Goal: Task Accomplishment & Management: Use online tool/utility

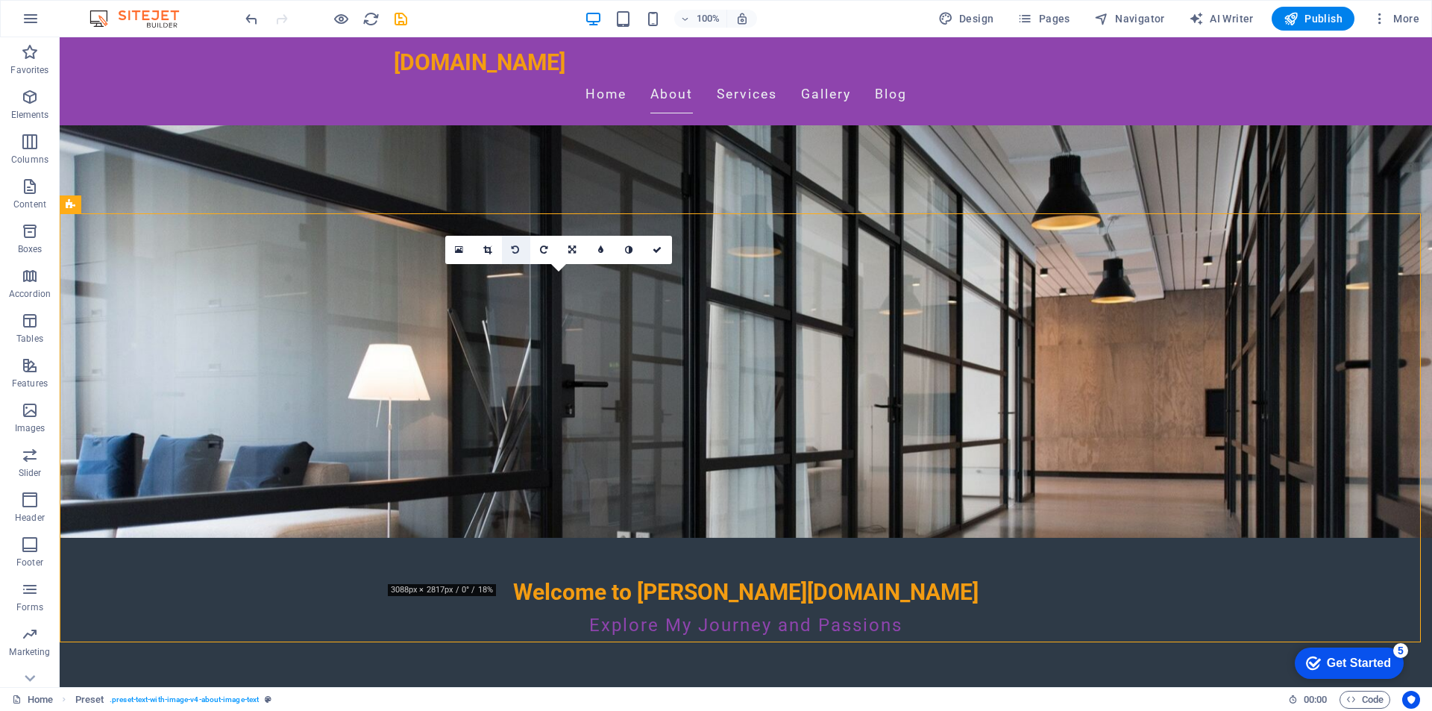
click at [517, 247] on icon at bounding box center [515, 249] width 7 height 9
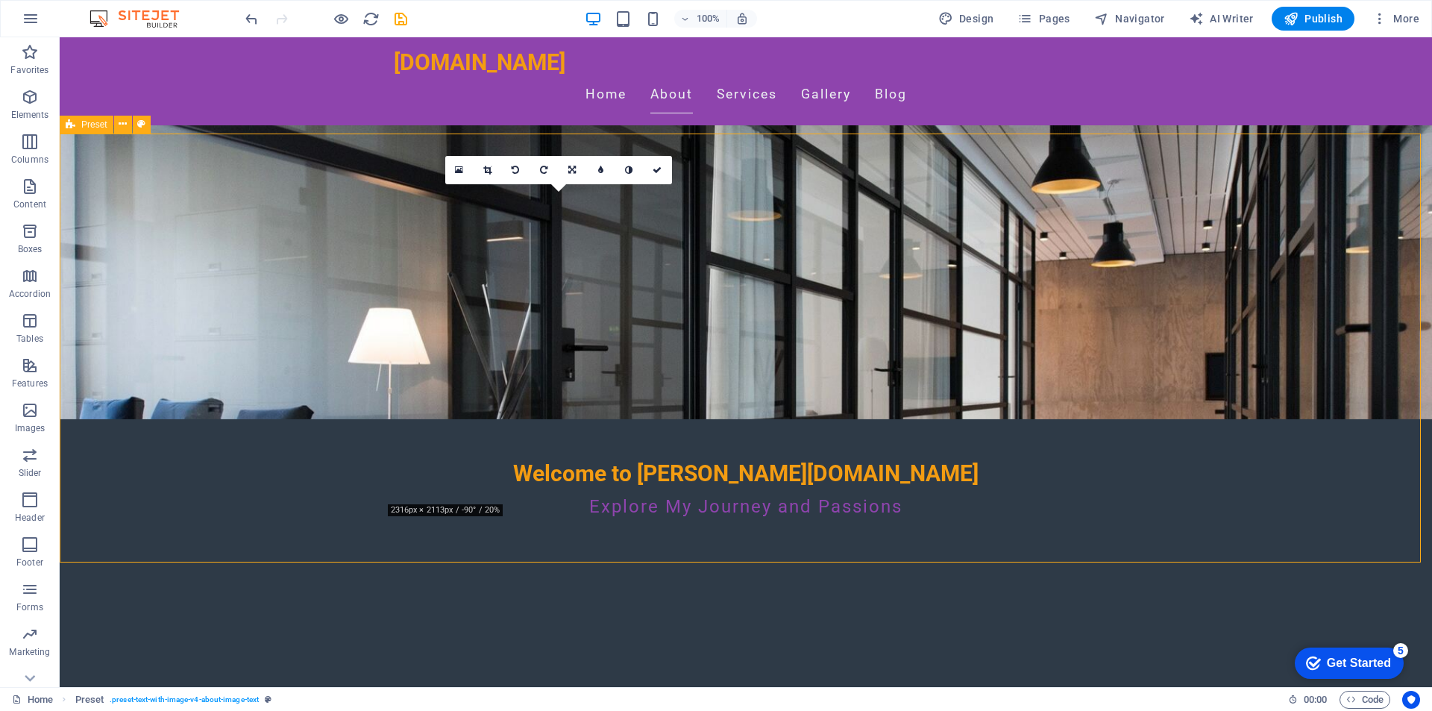
scroll to position [224, 0]
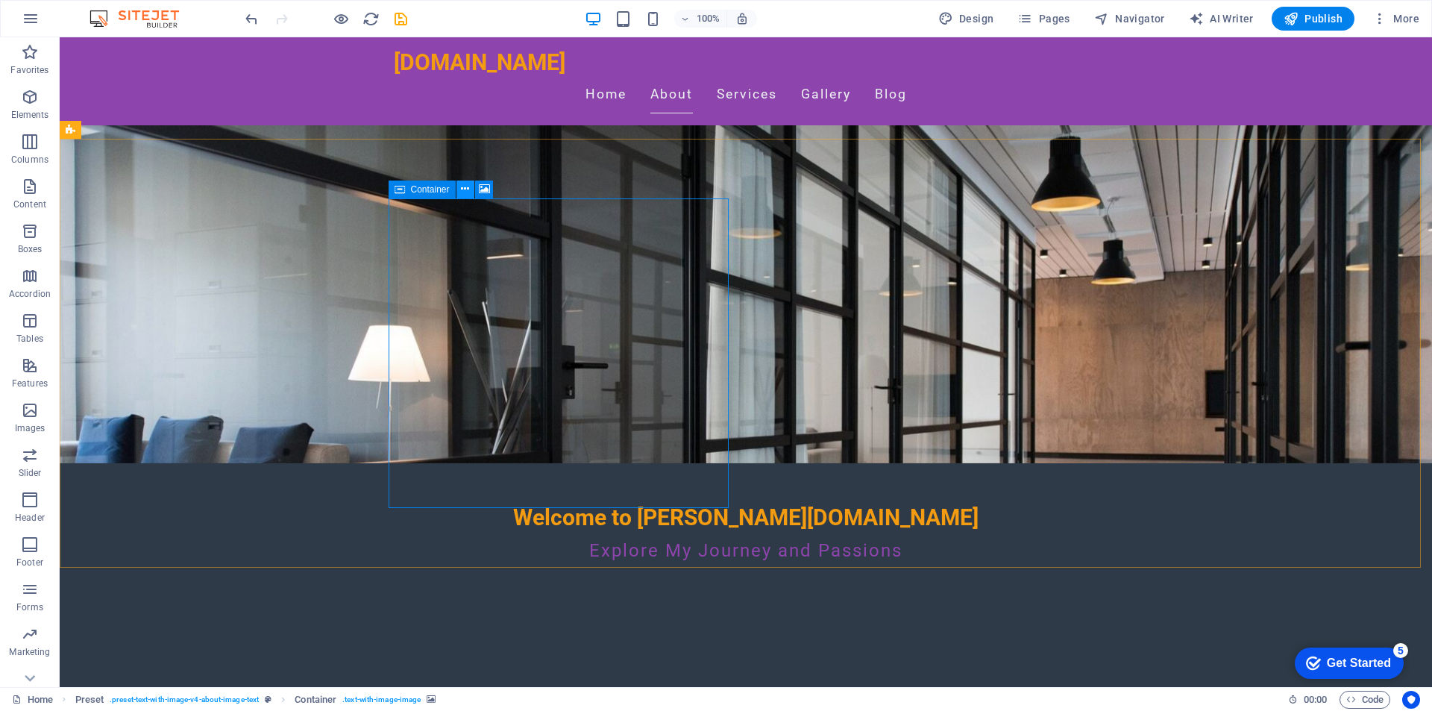
click at [467, 189] on icon at bounding box center [465, 189] width 8 height 16
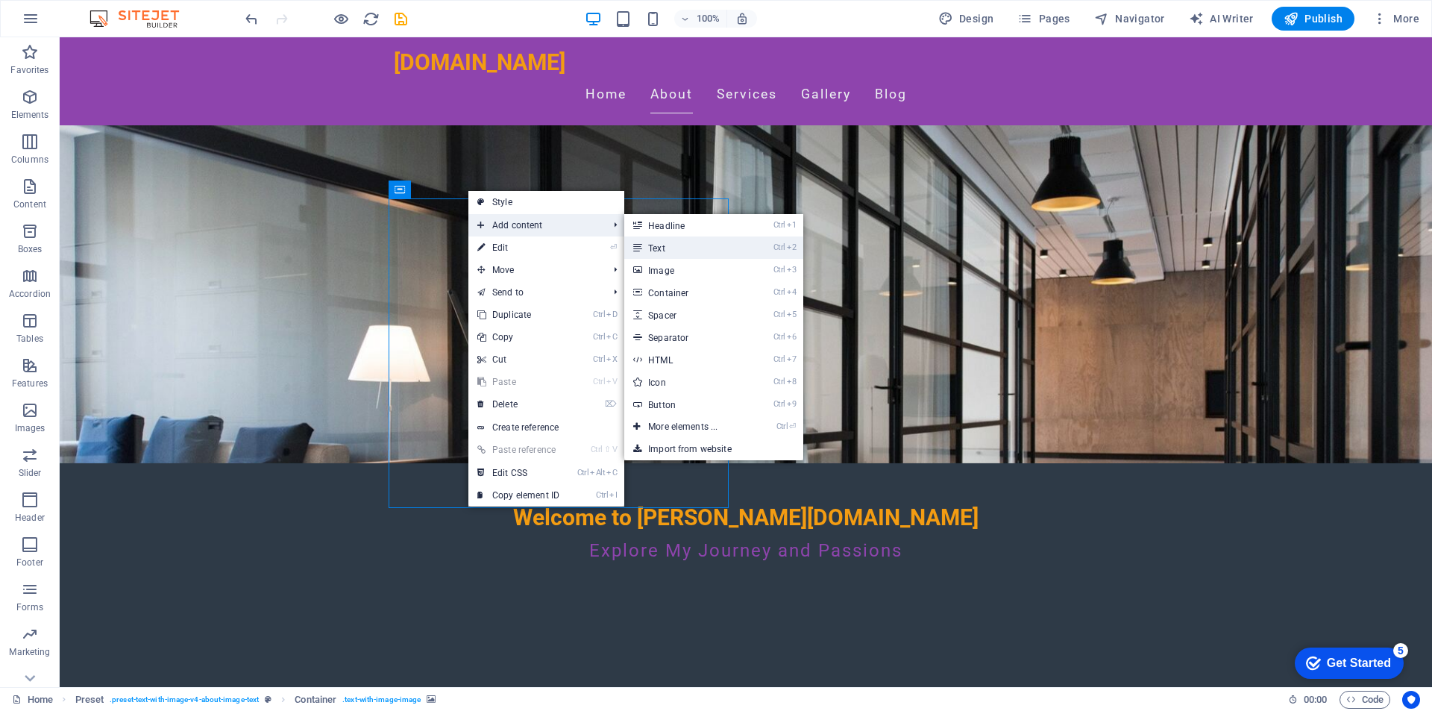
drag, startPoint x: 700, startPoint y: 248, endPoint x: 378, endPoint y: 212, distance: 324.2
click at [700, 248] on link "Ctrl 2 Text" at bounding box center [685, 247] width 123 height 22
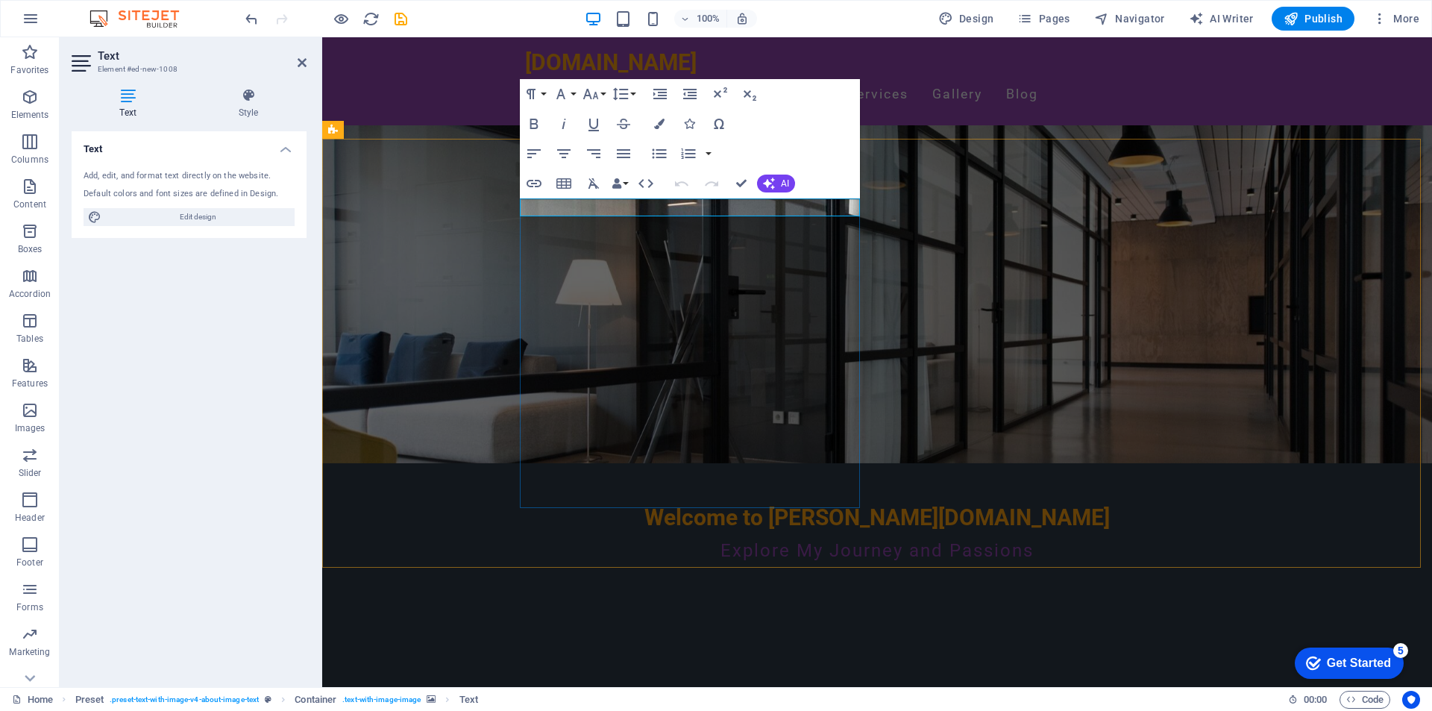
drag, startPoint x: 655, startPoint y: 213, endPoint x: 520, endPoint y: 208, distance: 135.1
click at [545, 121] on button "Bold" at bounding box center [534, 124] width 28 height 30
click at [537, 125] on icon "button" at bounding box center [533, 124] width 8 height 10
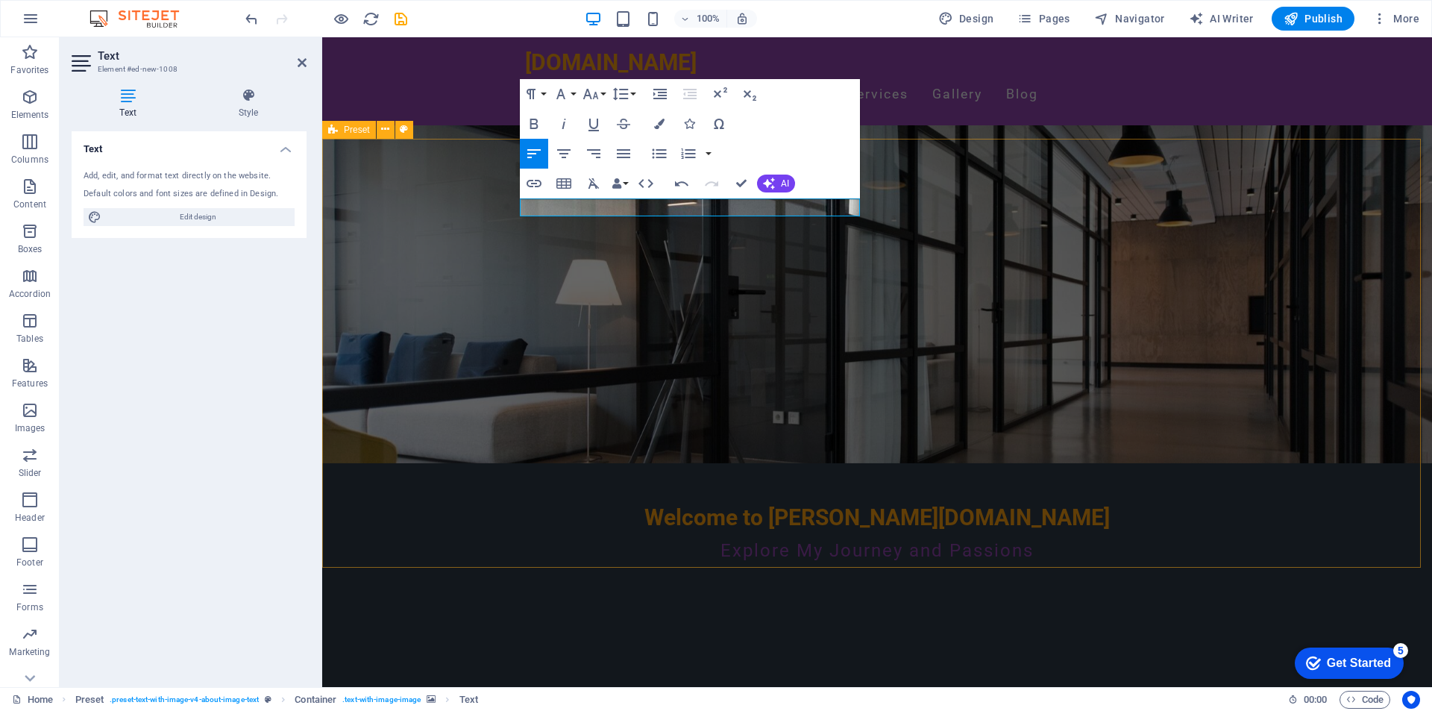
drag, startPoint x: 678, startPoint y: 202, endPoint x: 509, endPoint y: 198, distance: 169.3
click at [536, 120] on icon "button" at bounding box center [533, 124] width 8 height 10
click at [570, 94] on button "Font Family" at bounding box center [564, 94] width 28 height 30
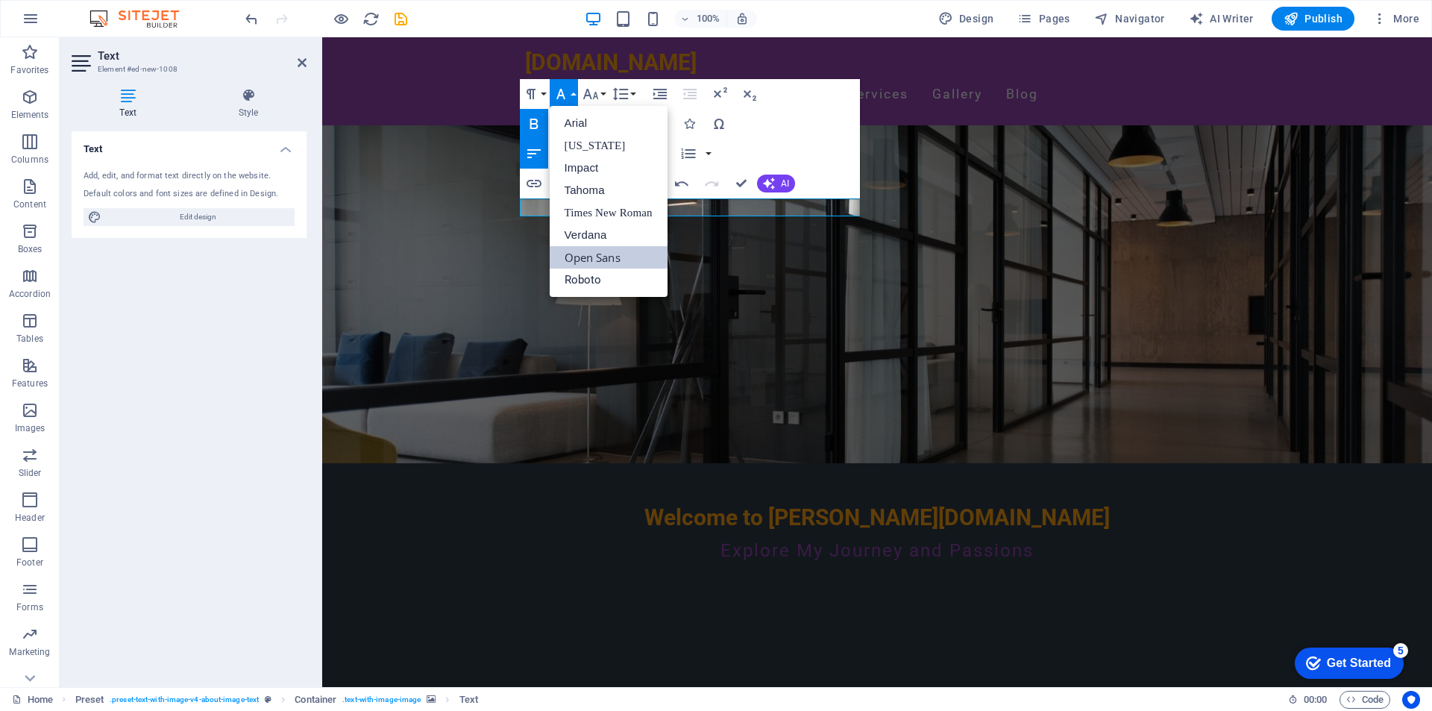
scroll to position [0, 0]
click at [582, 166] on link "Impact" at bounding box center [609, 168] width 118 height 22
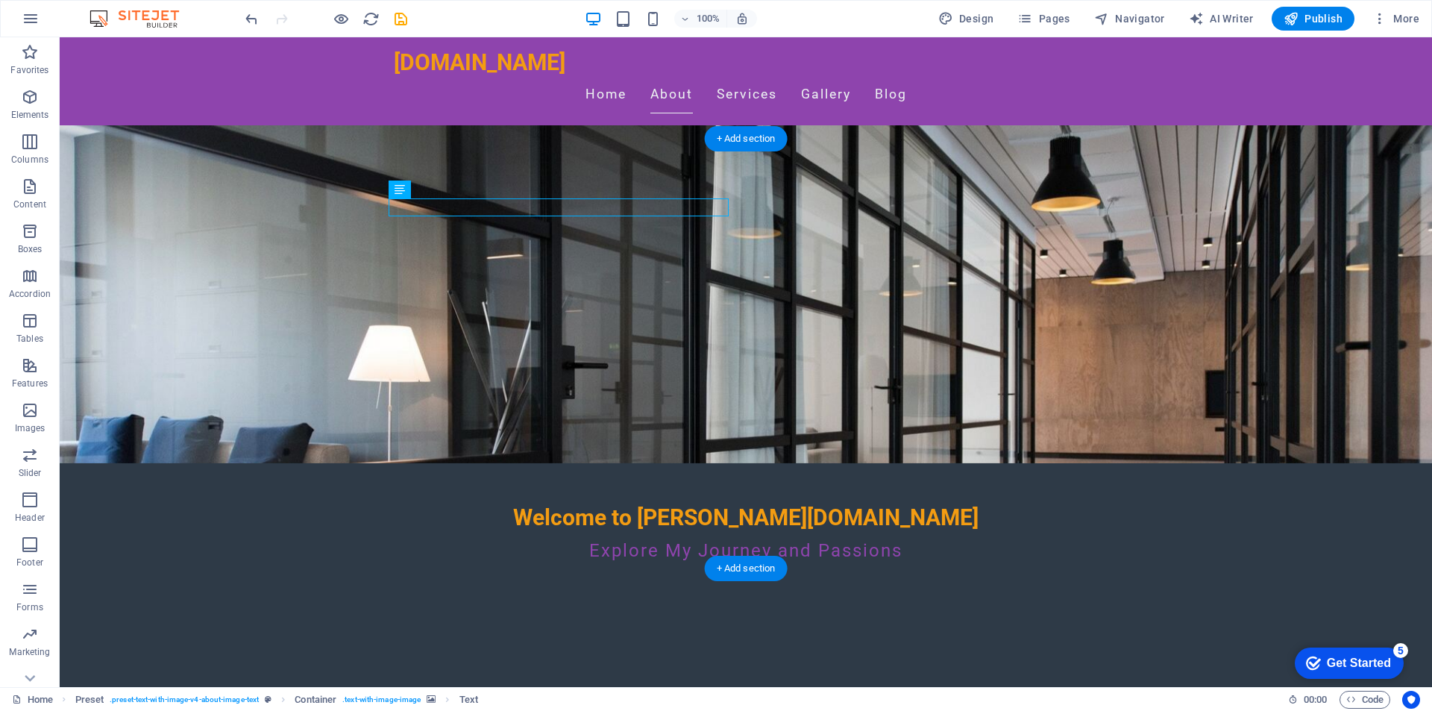
drag, startPoint x: 446, startPoint y: 209, endPoint x: 458, endPoint y: 217, distance: 14.5
click at [468, 191] on icon at bounding box center [469, 189] width 8 height 16
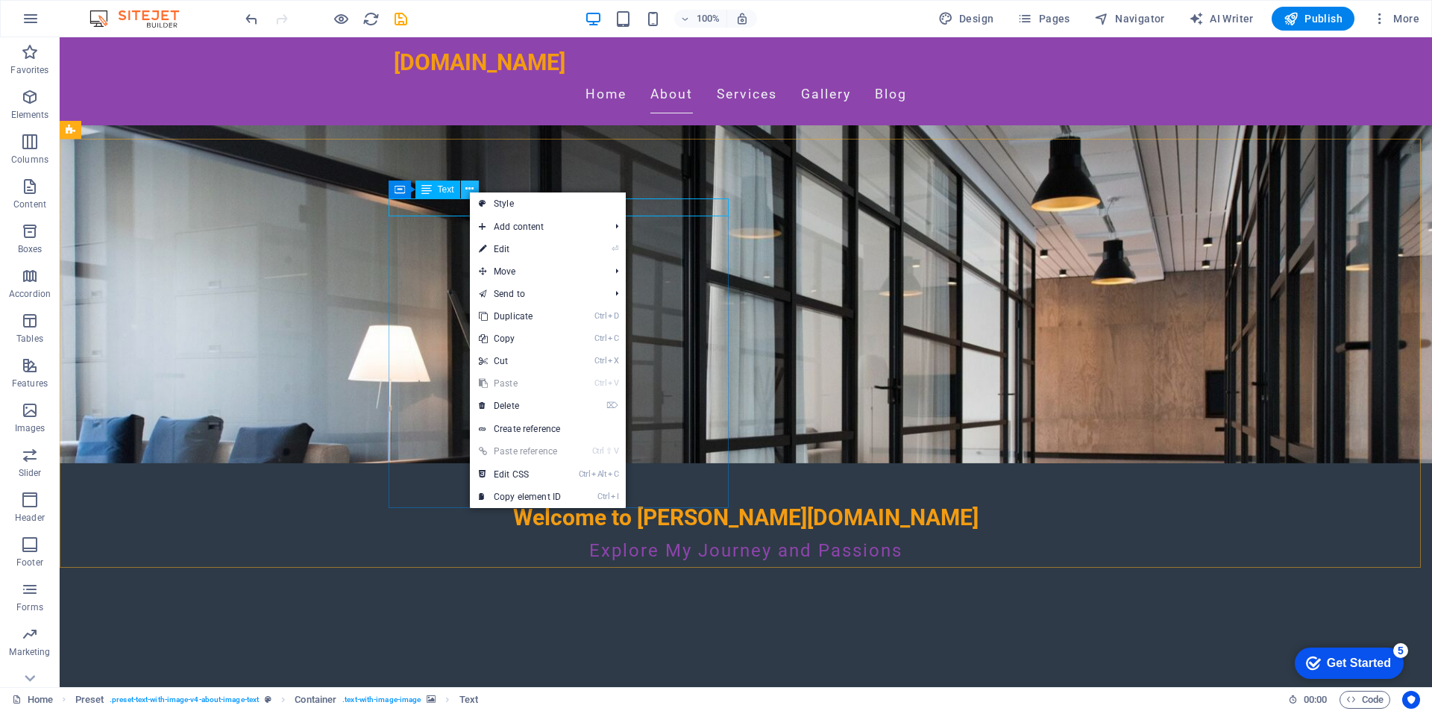
click at [468, 191] on icon at bounding box center [469, 189] width 8 height 16
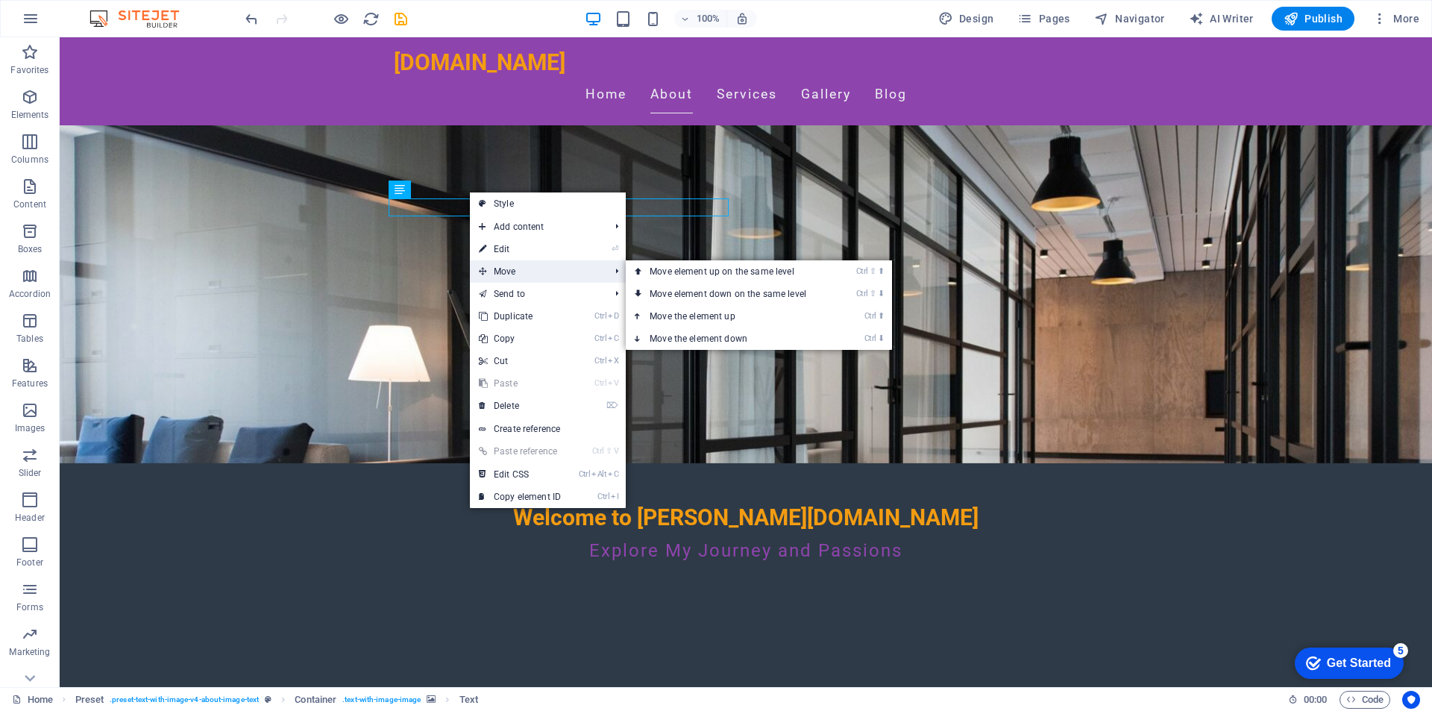
click at [496, 267] on span "Move" at bounding box center [536, 271] width 133 height 22
click at [750, 335] on link "Ctrl ⬇ Move the element down" at bounding box center [731, 338] width 210 height 22
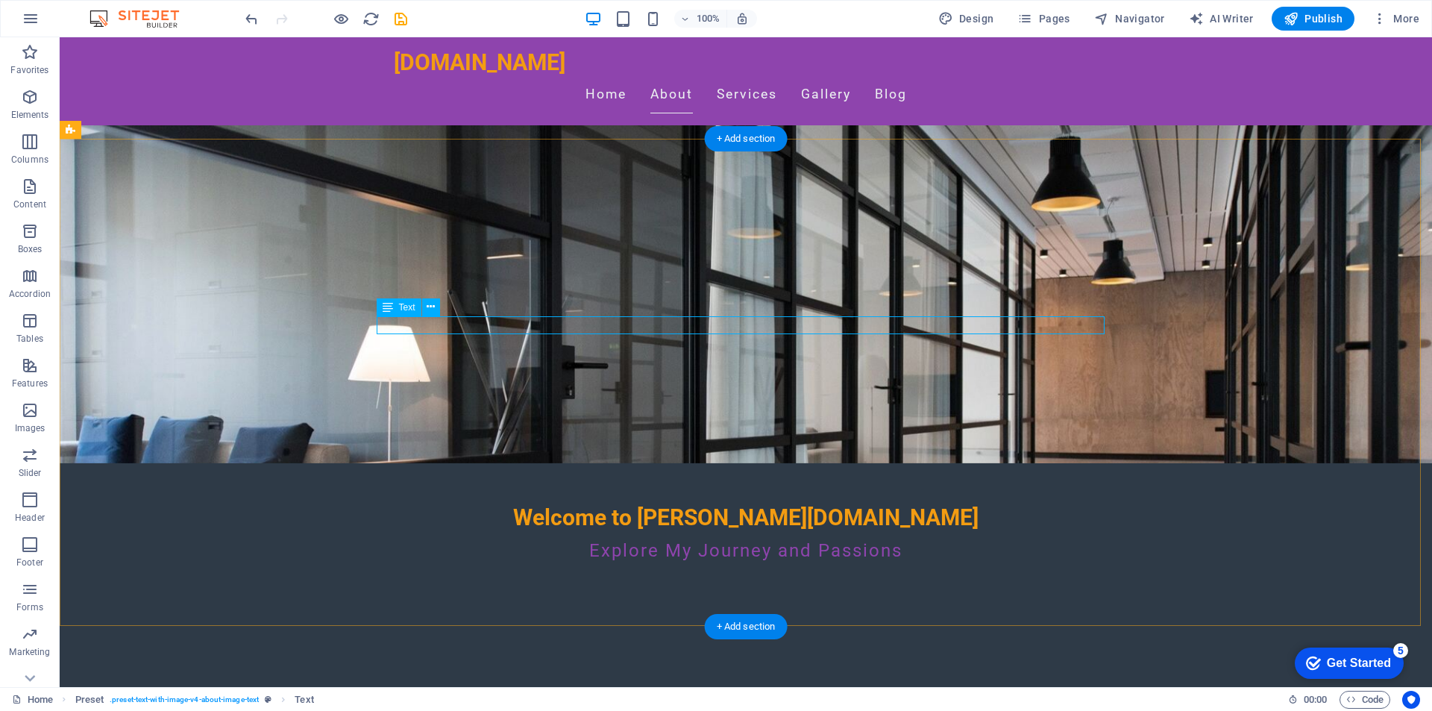
click at [393, 307] on div "Text" at bounding box center [399, 307] width 45 height 18
click at [427, 307] on icon at bounding box center [431, 307] width 8 height 16
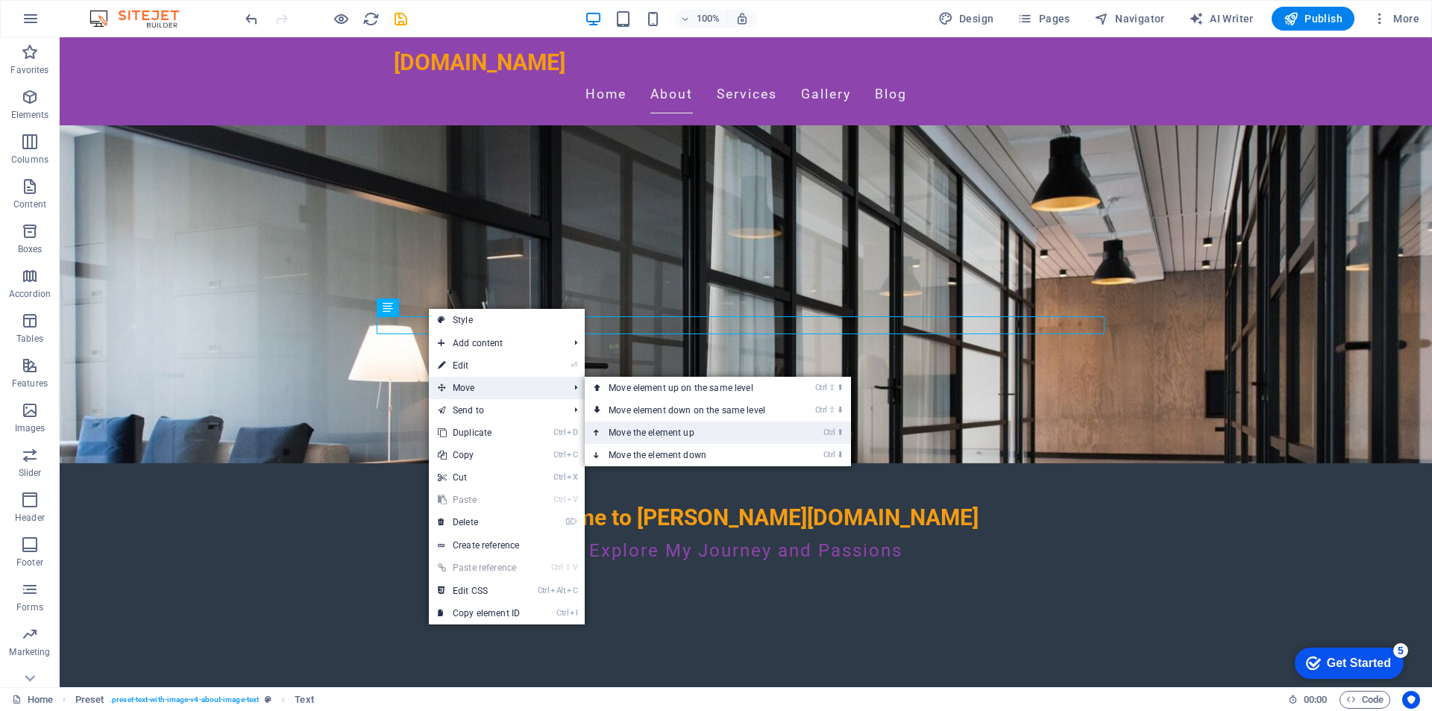
click at [662, 438] on link "Ctrl ⬆ Move the element up" at bounding box center [690, 432] width 210 height 22
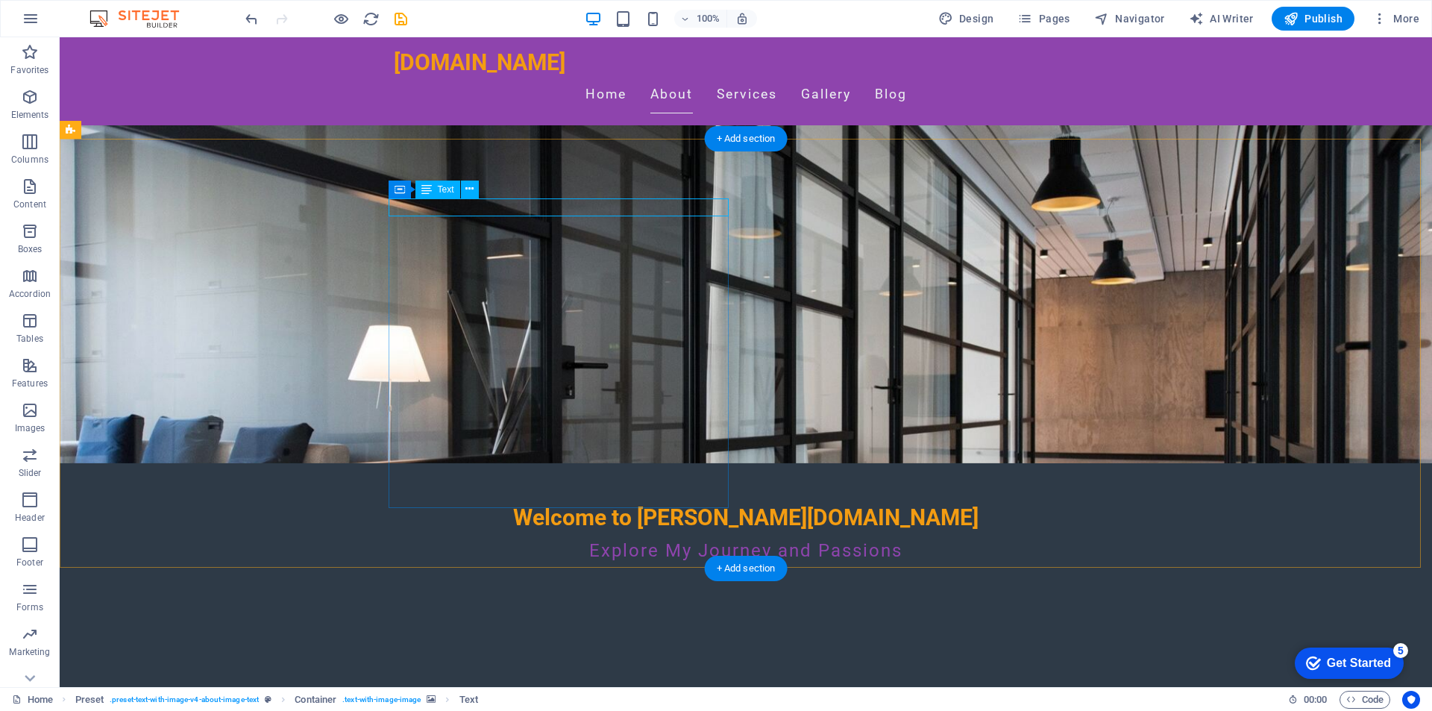
drag, startPoint x: 474, startPoint y: 205, endPoint x: 568, endPoint y: 210, distance: 94.9
drag, startPoint x: 465, startPoint y: 227, endPoint x: 420, endPoint y: 214, distance: 47.2
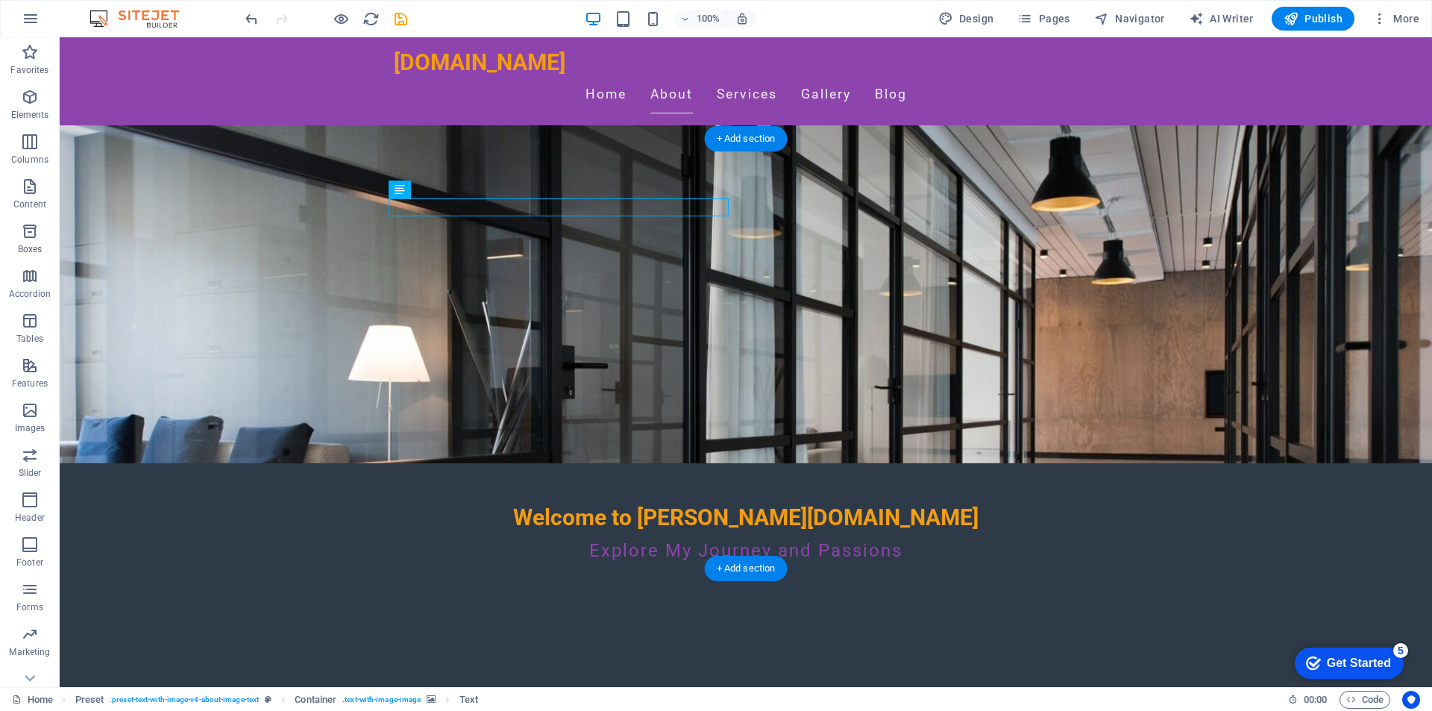
drag, startPoint x: 418, startPoint y: 210, endPoint x: 498, endPoint y: 228, distance: 81.9
drag, startPoint x: 492, startPoint y: 209, endPoint x: 527, endPoint y: 218, distance: 35.5
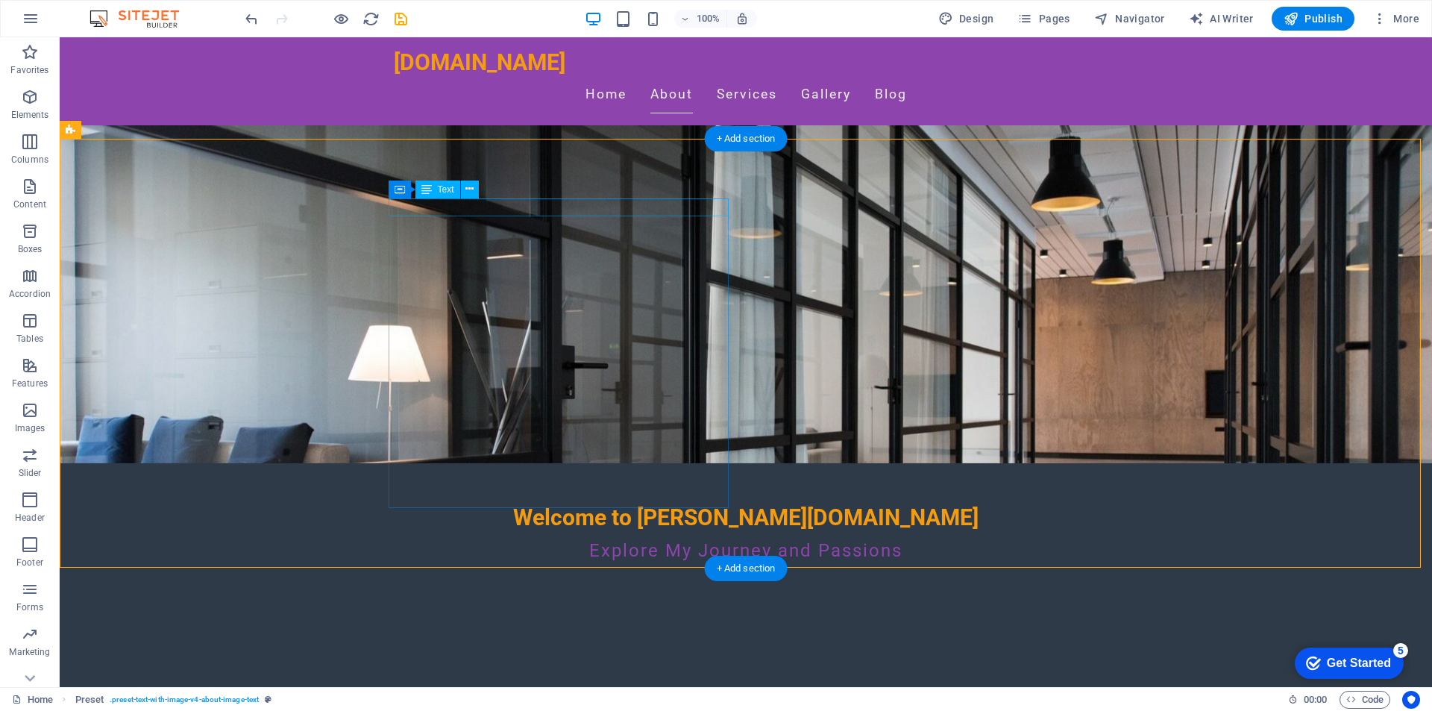
click at [468, 190] on icon at bounding box center [469, 189] width 8 height 16
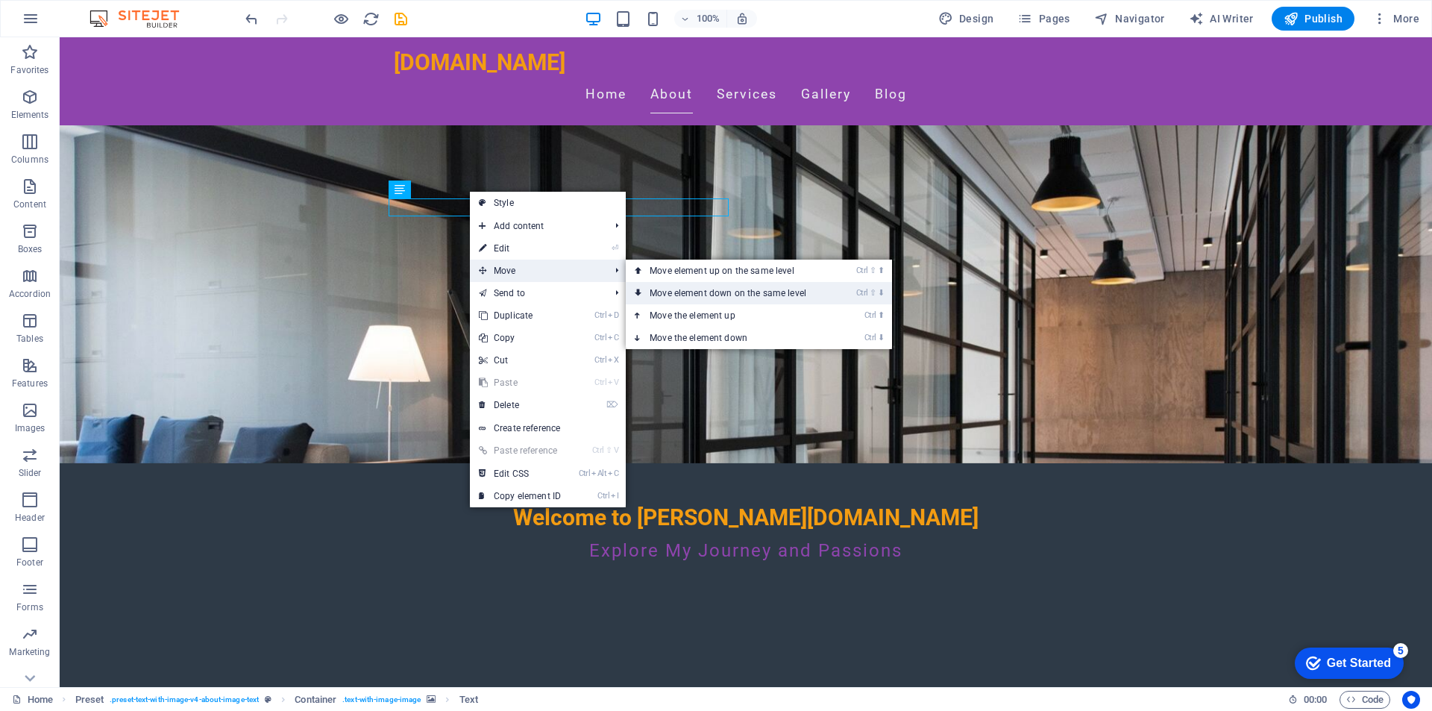
click at [698, 294] on link "Ctrl ⇧ ⬇ Move element down on the same level" at bounding box center [731, 293] width 210 height 22
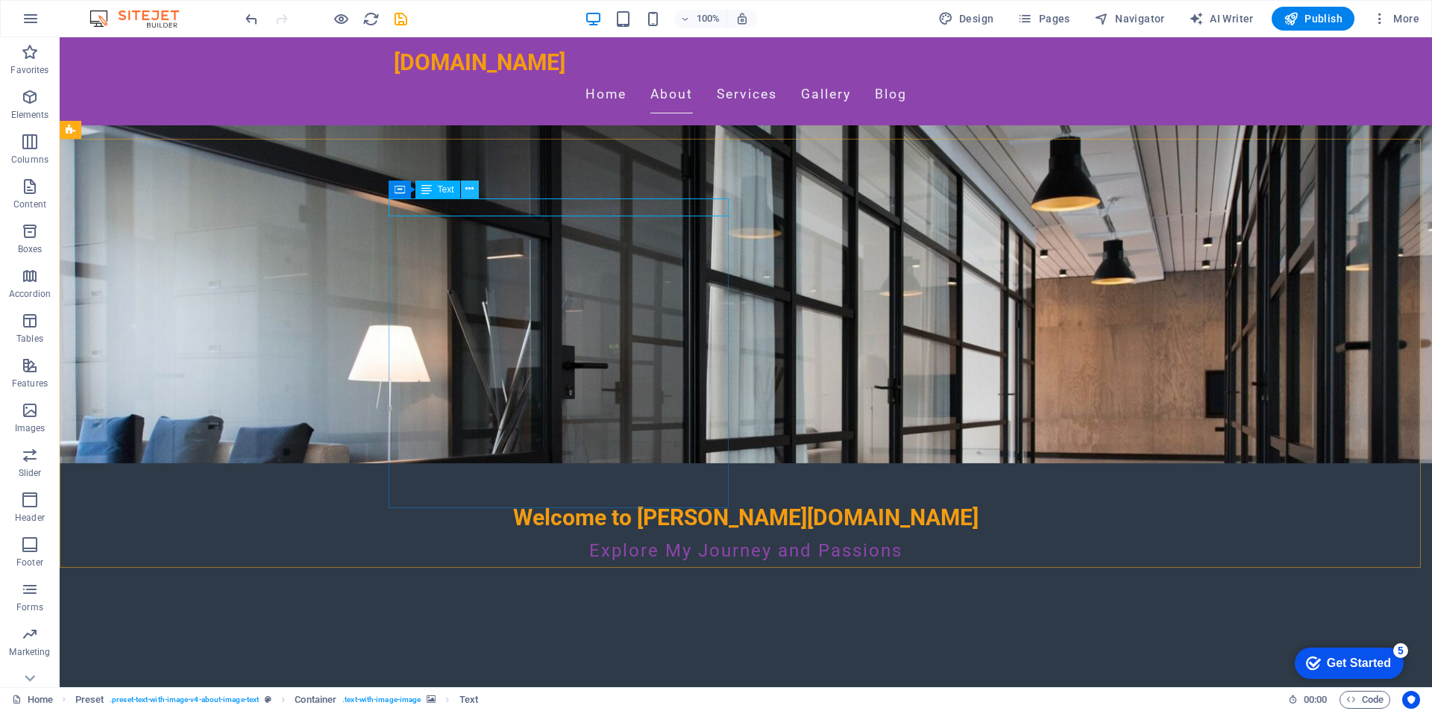
click at [471, 188] on icon at bounding box center [469, 189] width 8 height 16
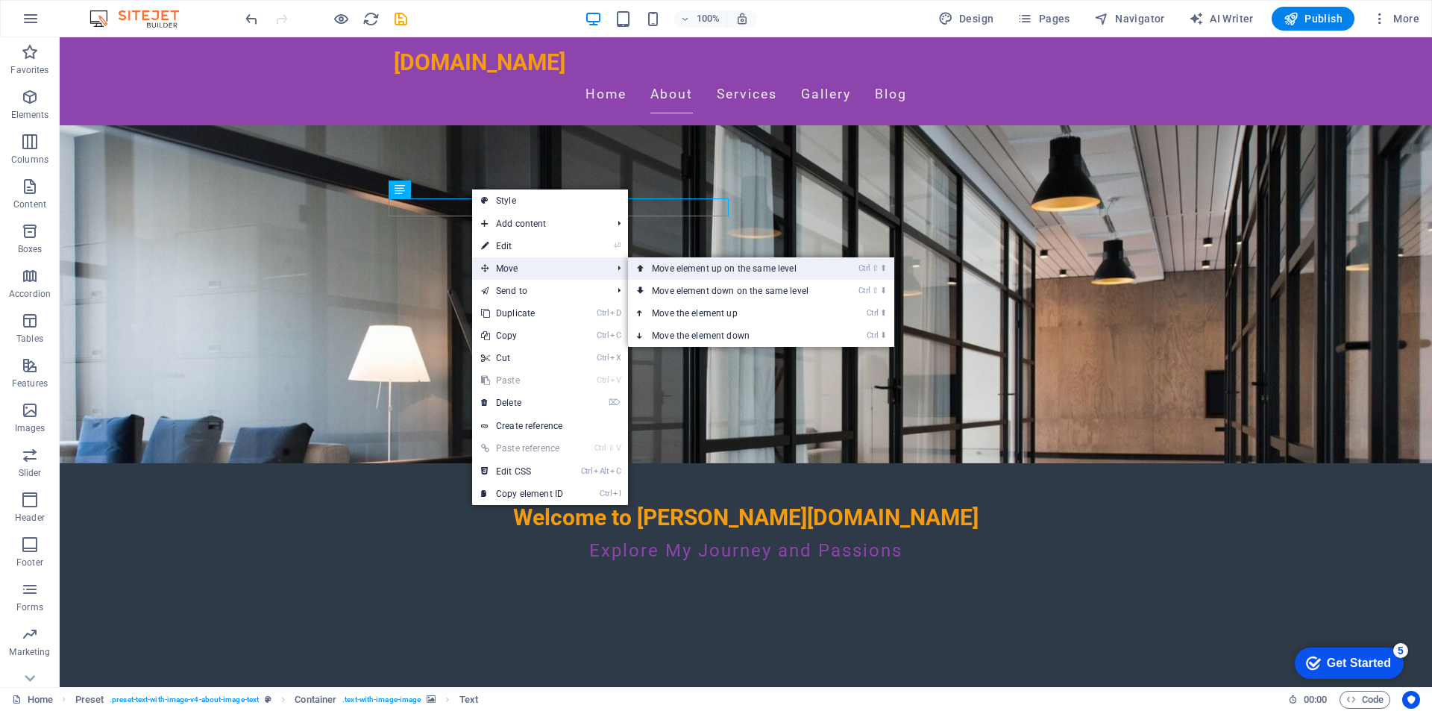
click at [703, 271] on link "Ctrl ⇧ ⬆ Move element up on the same level" at bounding box center [733, 268] width 210 height 22
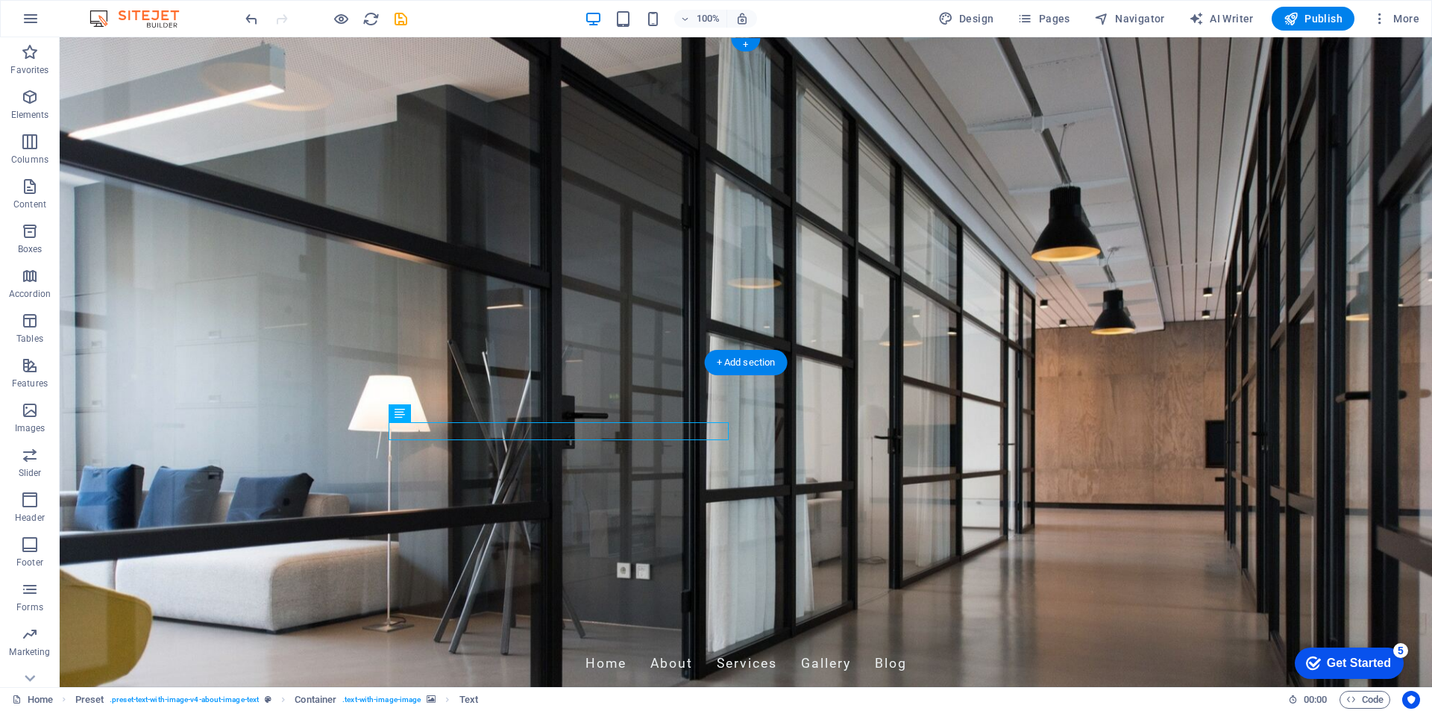
scroll to position [149, 0]
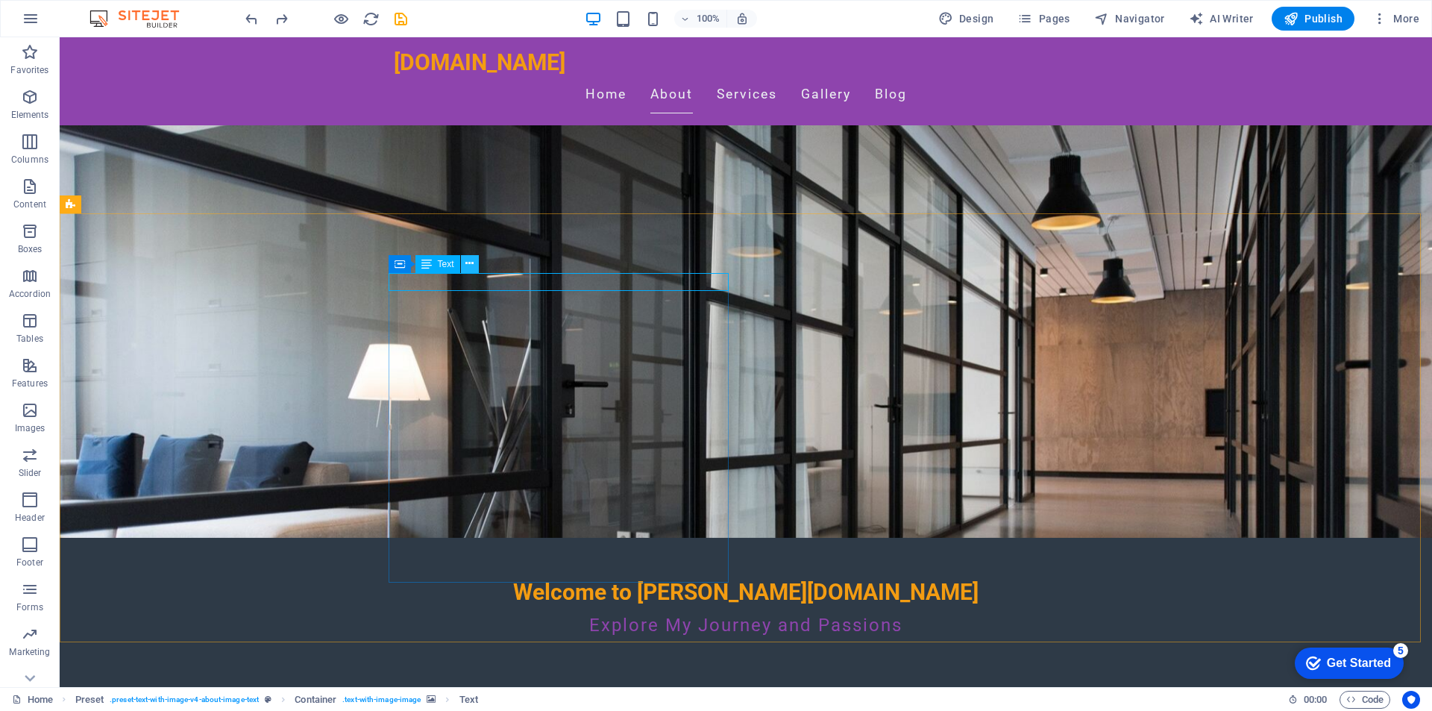
click at [470, 258] on icon at bounding box center [469, 264] width 8 height 16
click at [398, 267] on icon at bounding box center [400, 264] width 10 height 18
click at [451, 260] on span "Text" at bounding box center [446, 264] width 16 height 9
click at [469, 261] on icon at bounding box center [469, 264] width 8 height 16
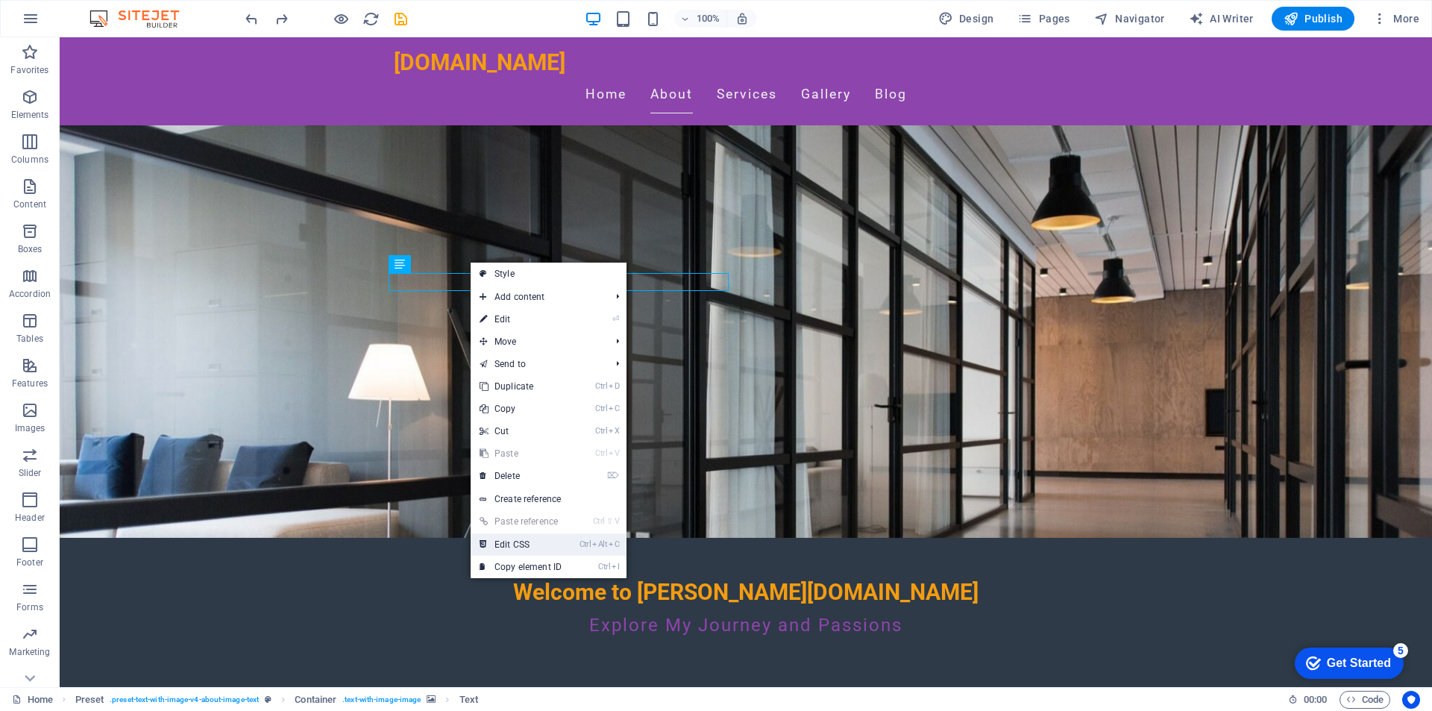
click at [505, 540] on link "Ctrl Alt C Edit CSS" at bounding box center [521, 544] width 100 height 22
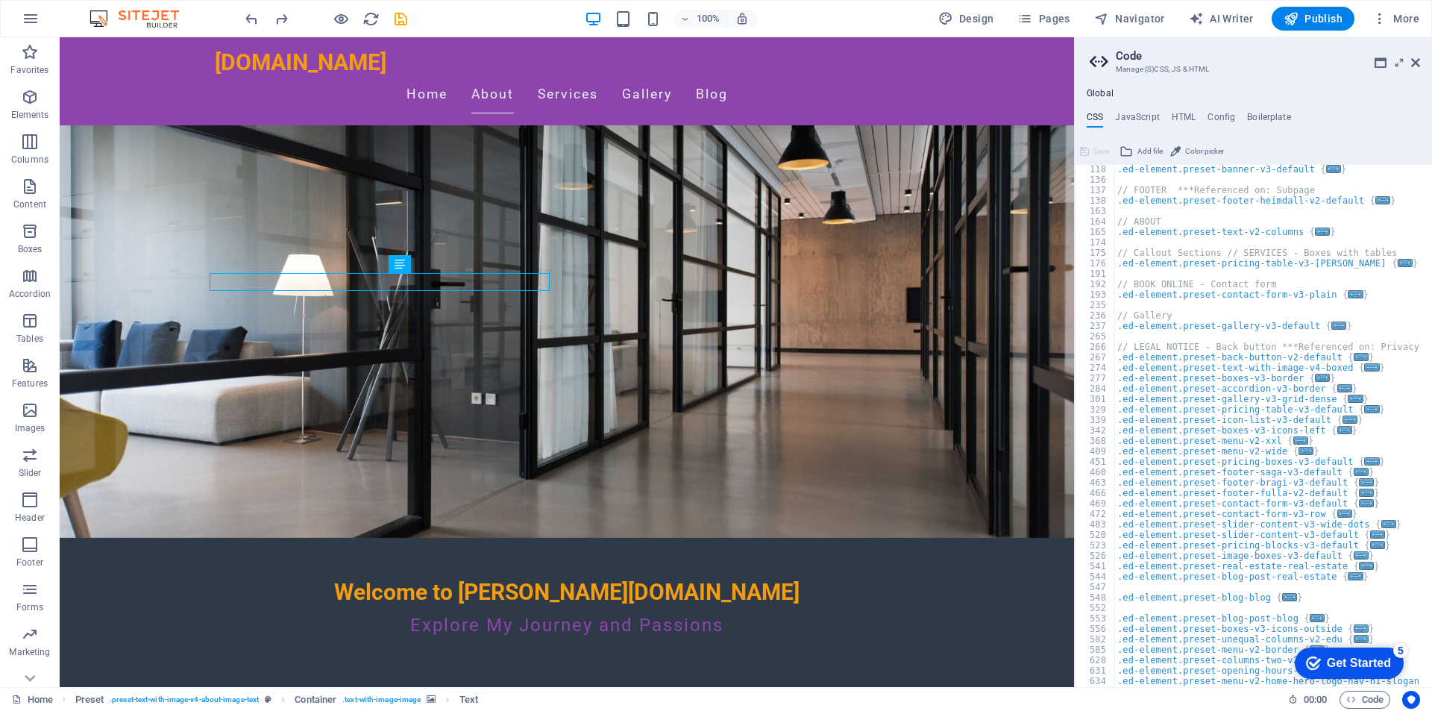
scroll to position [0, 0]
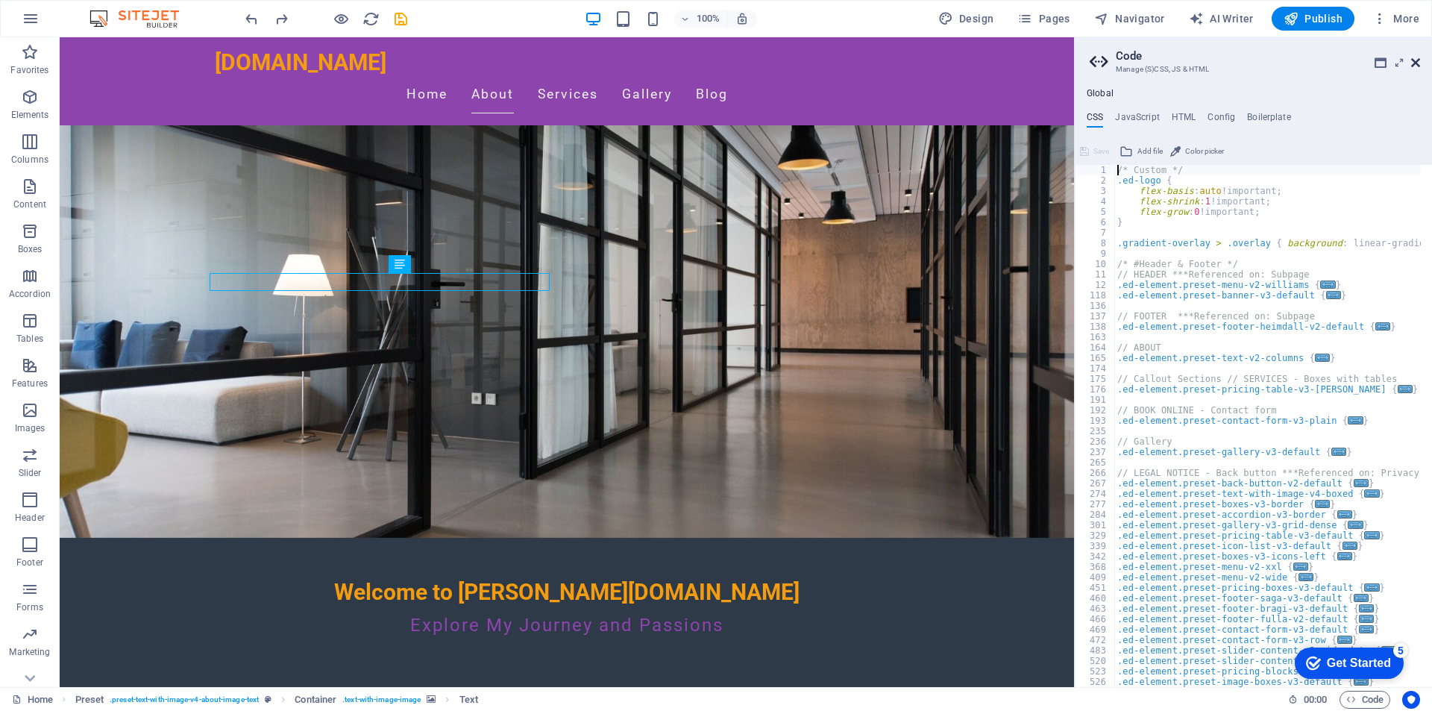
click at [1414, 65] on icon at bounding box center [1415, 63] width 9 height 12
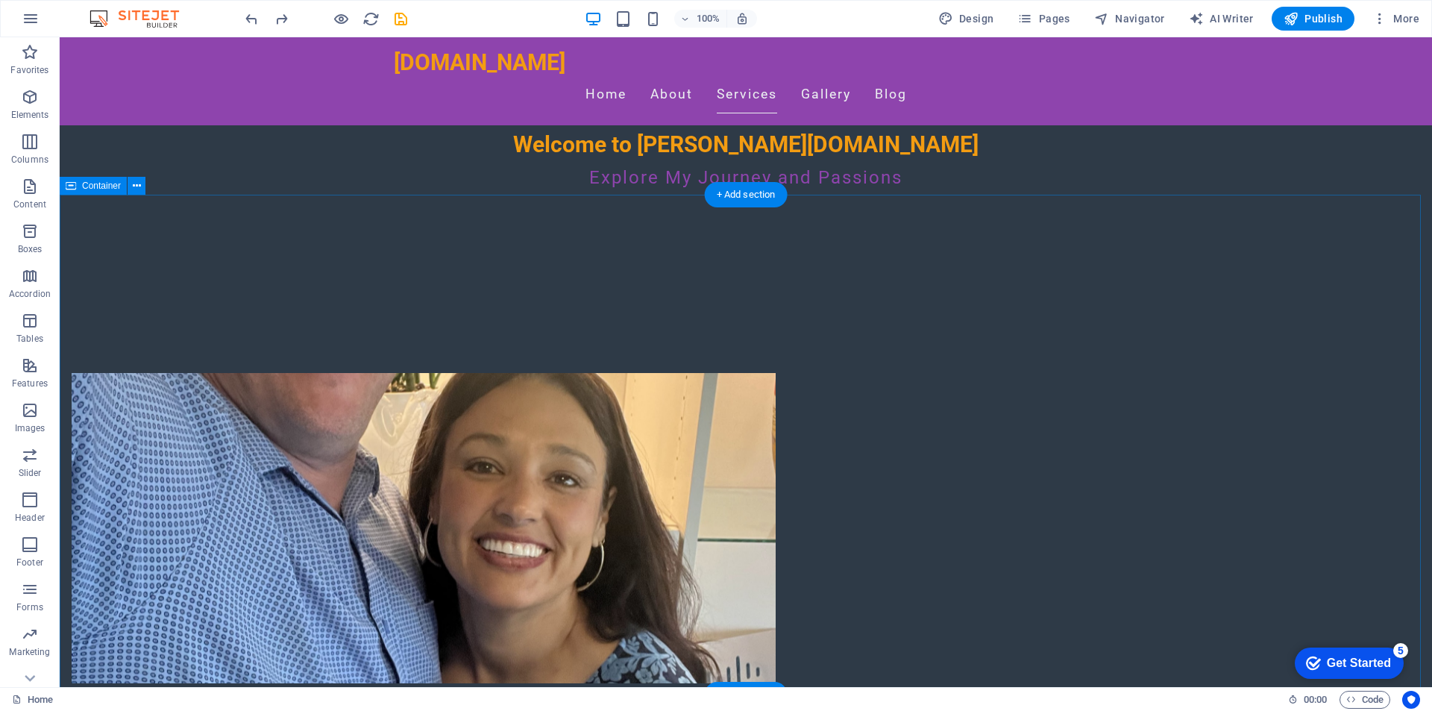
scroll to position [224, 0]
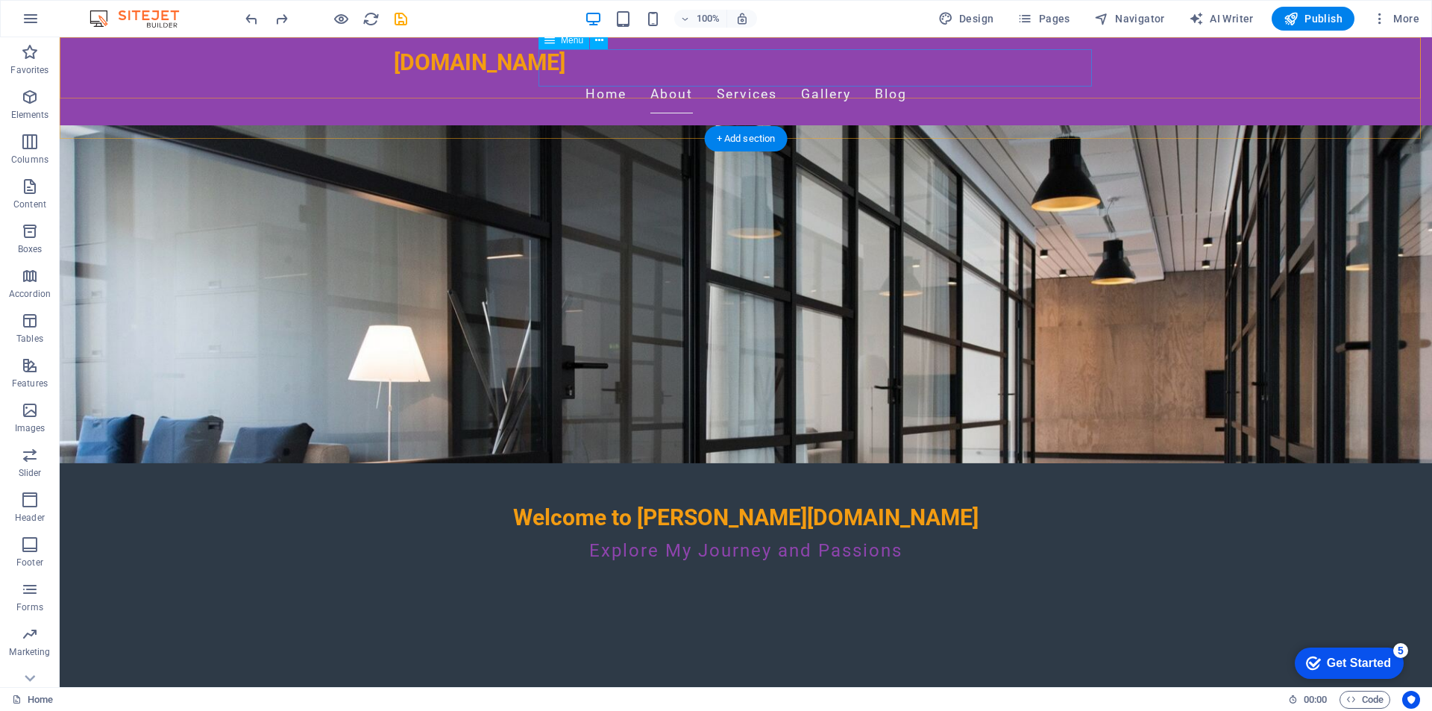
click at [677, 76] on nav "Home About Services Gallery Blog" at bounding box center [746, 94] width 704 height 37
click at [882, 76] on nav "Home About Services Gallery Blog" at bounding box center [746, 94] width 704 height 37
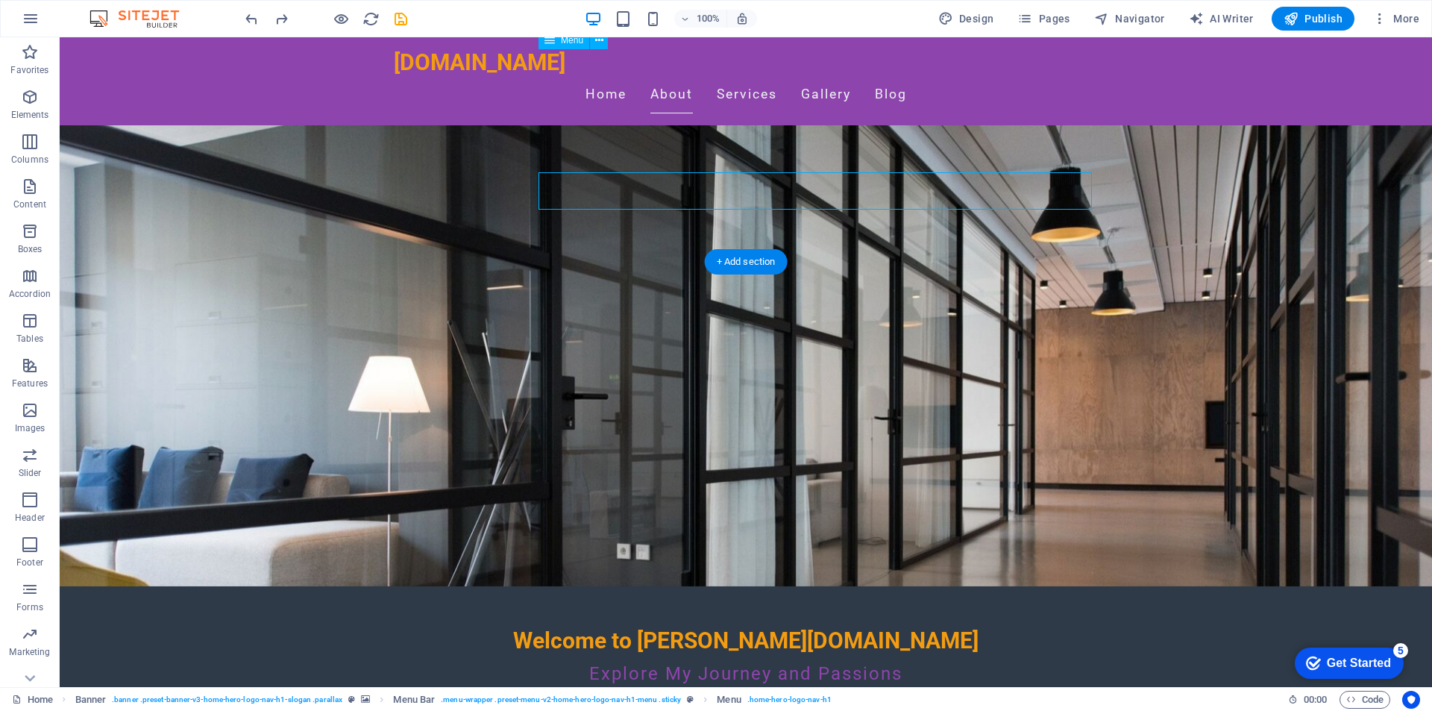
click at [882, 76] on nav "Home About Services Gallery Blog" at bounding box center [746, 94] width 704 height 37
click at [704, 506] on div "Welcome to [PERSON_NAME][DOMAIN_NAME] Explore My Journey and Passions" at bounding box center [746, 631] width 1372 height 251
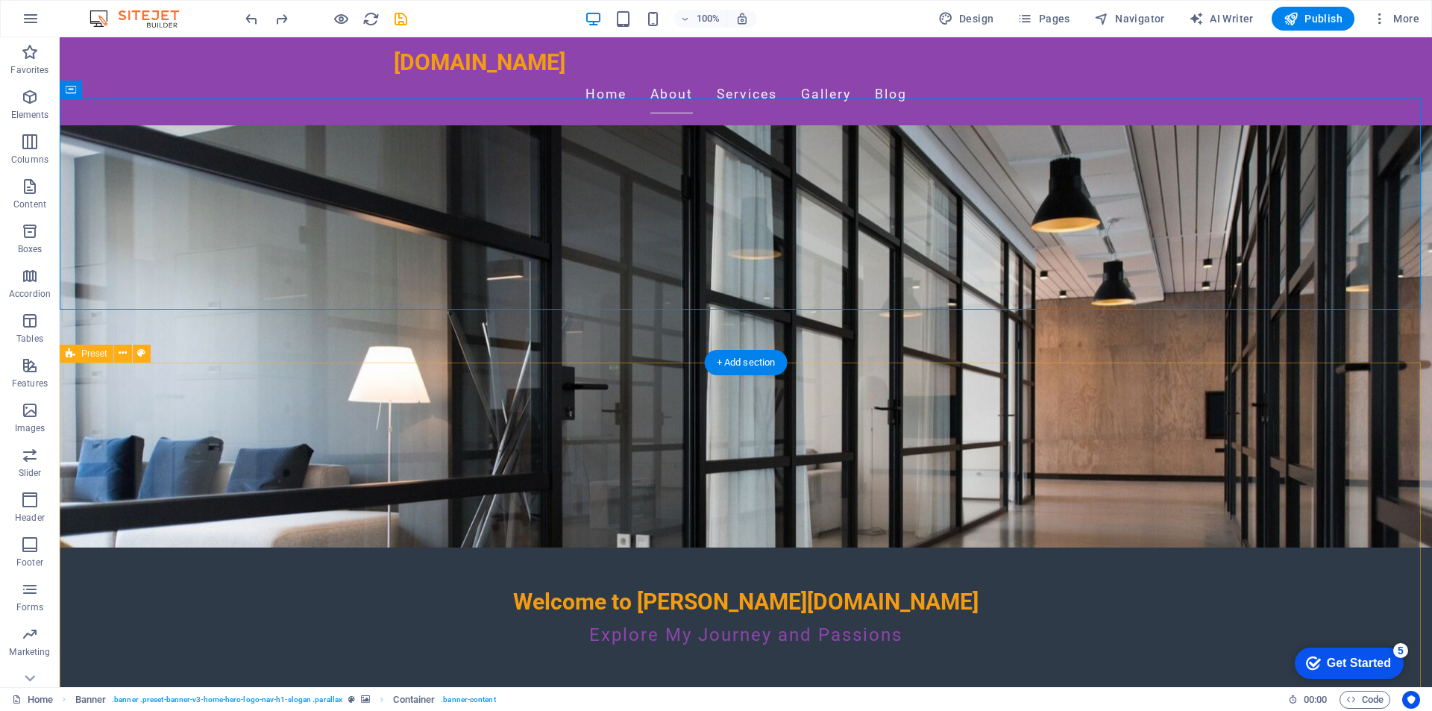
scroll to position [224, 0]
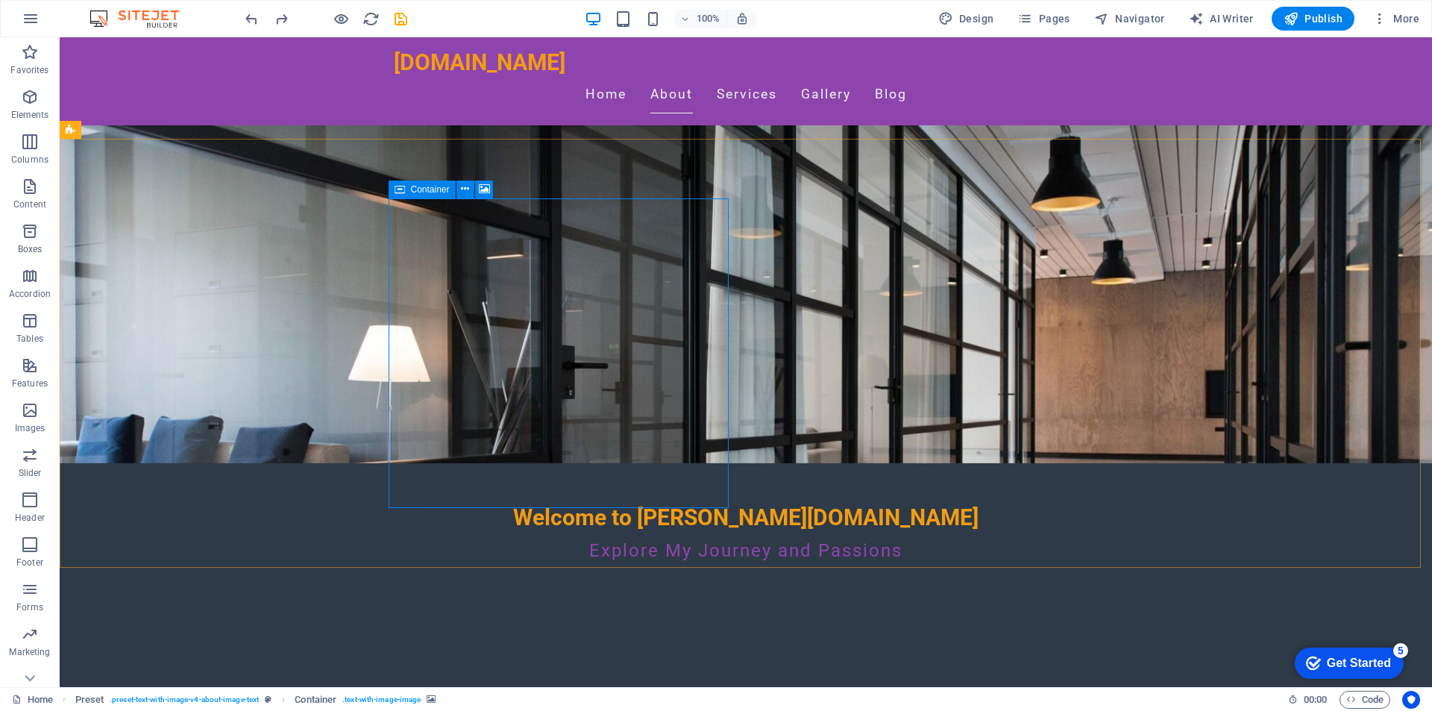
click at [397, 190] on icon at bounding box center [400, 189] width 10 height 18
click at [463, 190] on icon at bounding box center [465, 189] width 8 height 16
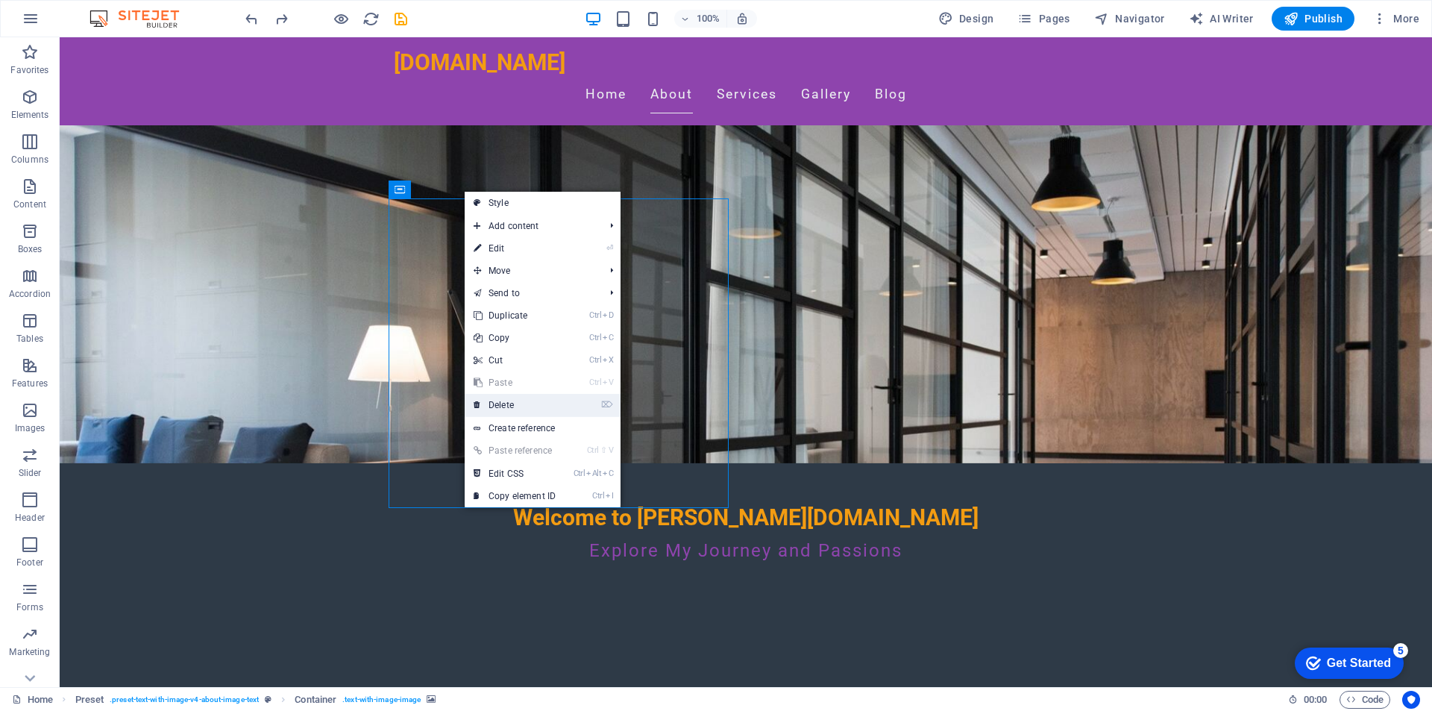
click at [491, 409] on link "⌦ Delete" at bounding box center [515, 405] width 100 height 22
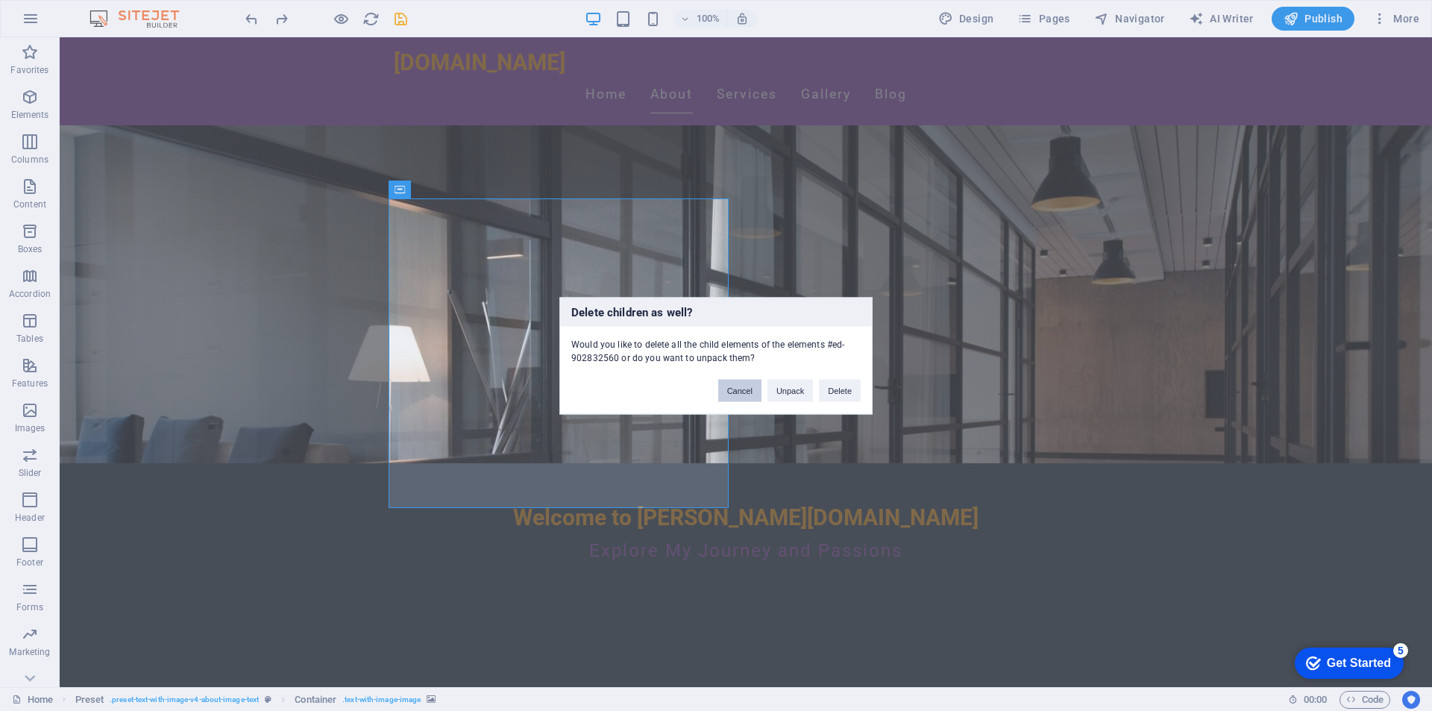
click at [750, 389] on button "Cancel" at bounding box center [739, 390] width 43 height 22
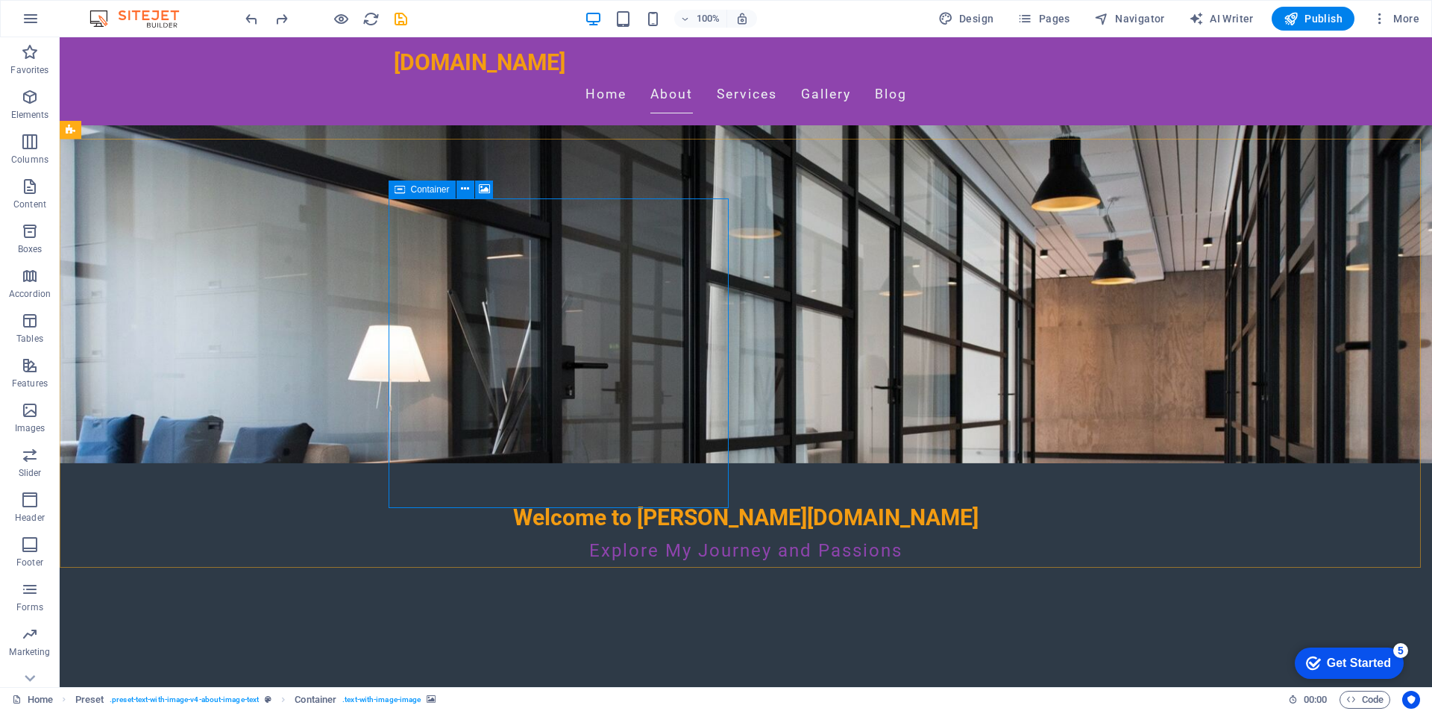
click at [467, 188] on icon at bounding box center [465, 189] width 8 height 16
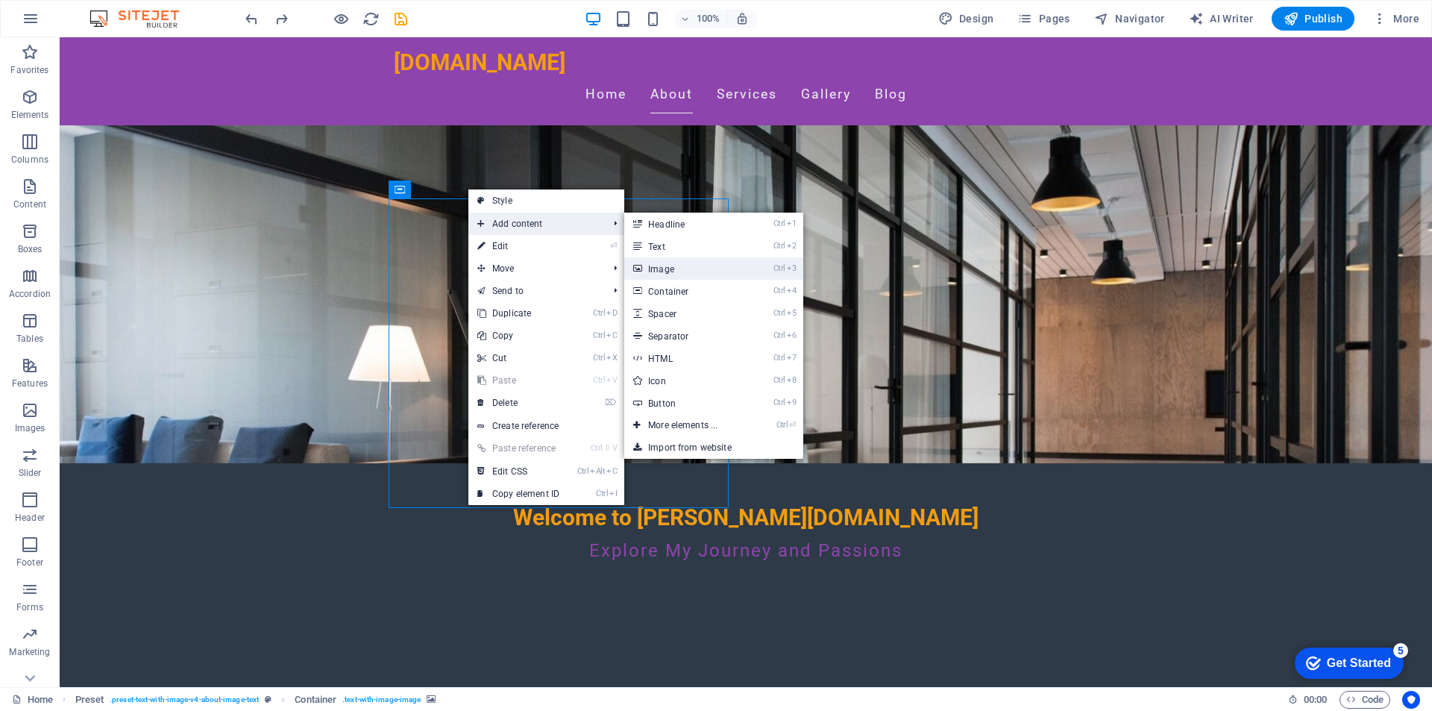
click at [685, 267] on link "Ctrl 3 Image" at bounding box center [685, 268] width 123 height 22
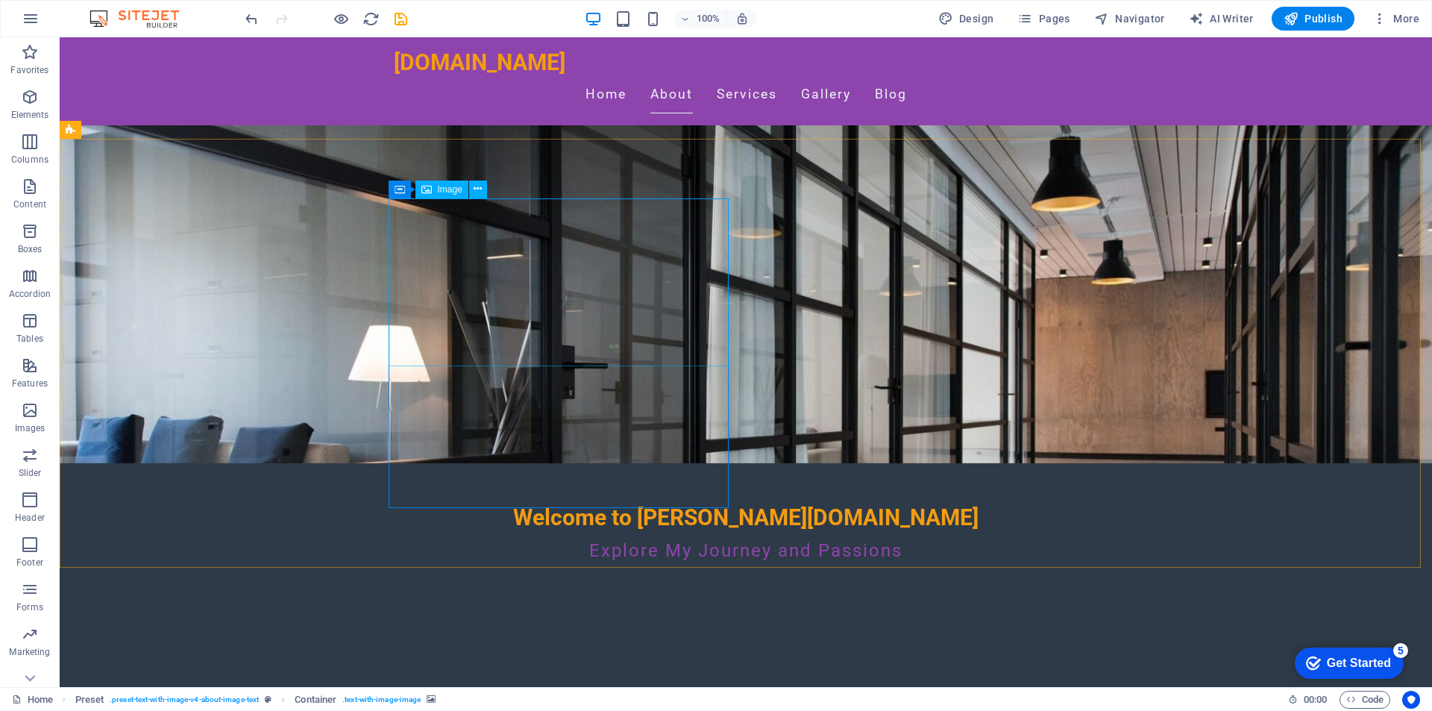
click at [444, 188] on span "Image" at bounding box center [450, 189] width 25 height 9
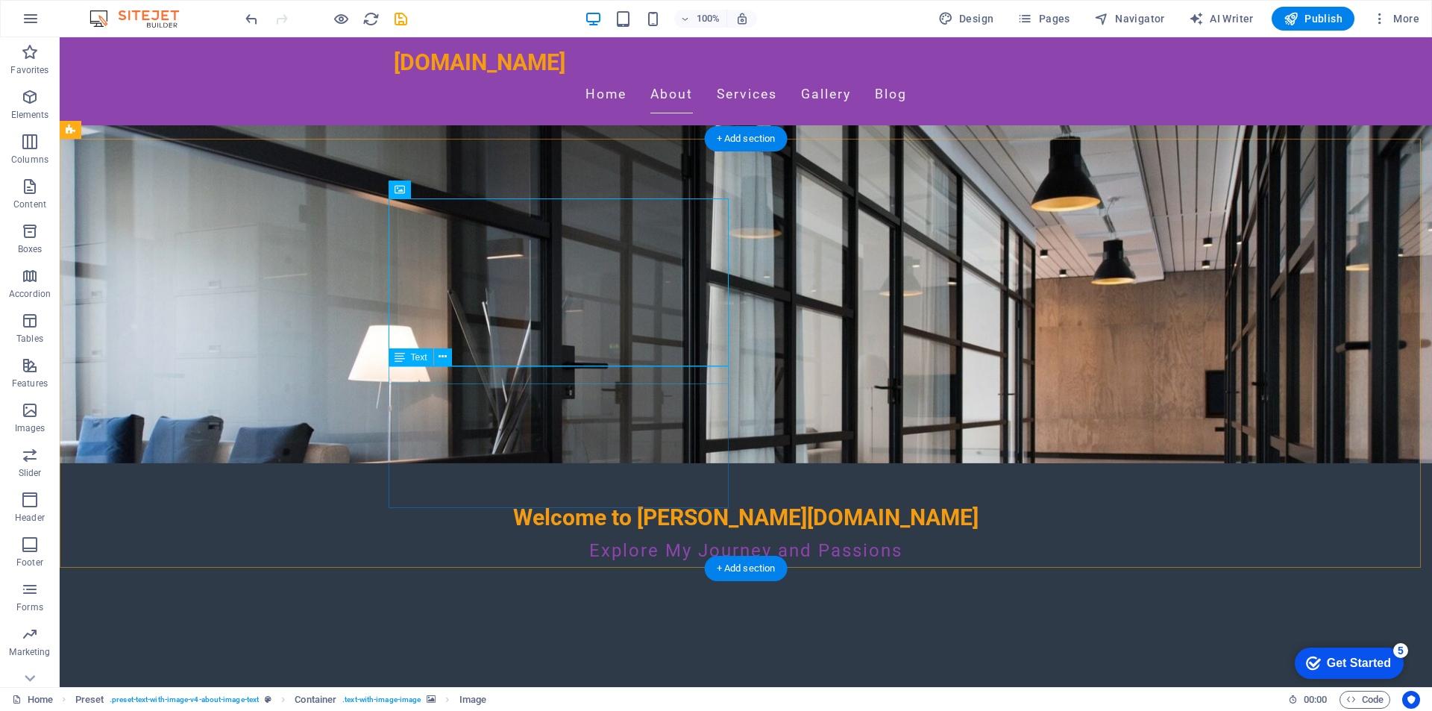
drag, startPoint x: 562, startPoint y: 374, endPoint x: 598, endPoint y: 375, distance: 36.5
click at [480, 191] on icon at bounding box center [478, 189] width 8 height 16
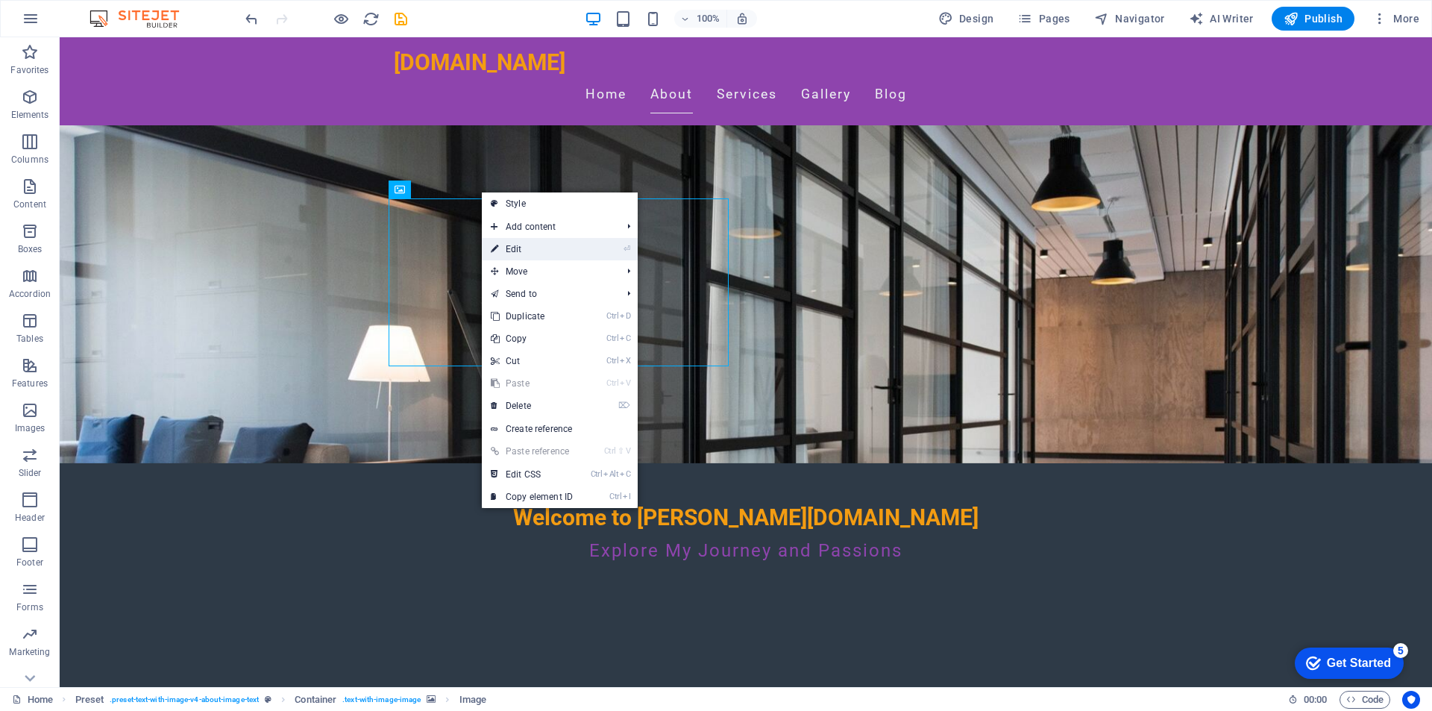
click at [568, 251] on link "⏎ Edit" at bounding box center [532, 249] width 100 height 22
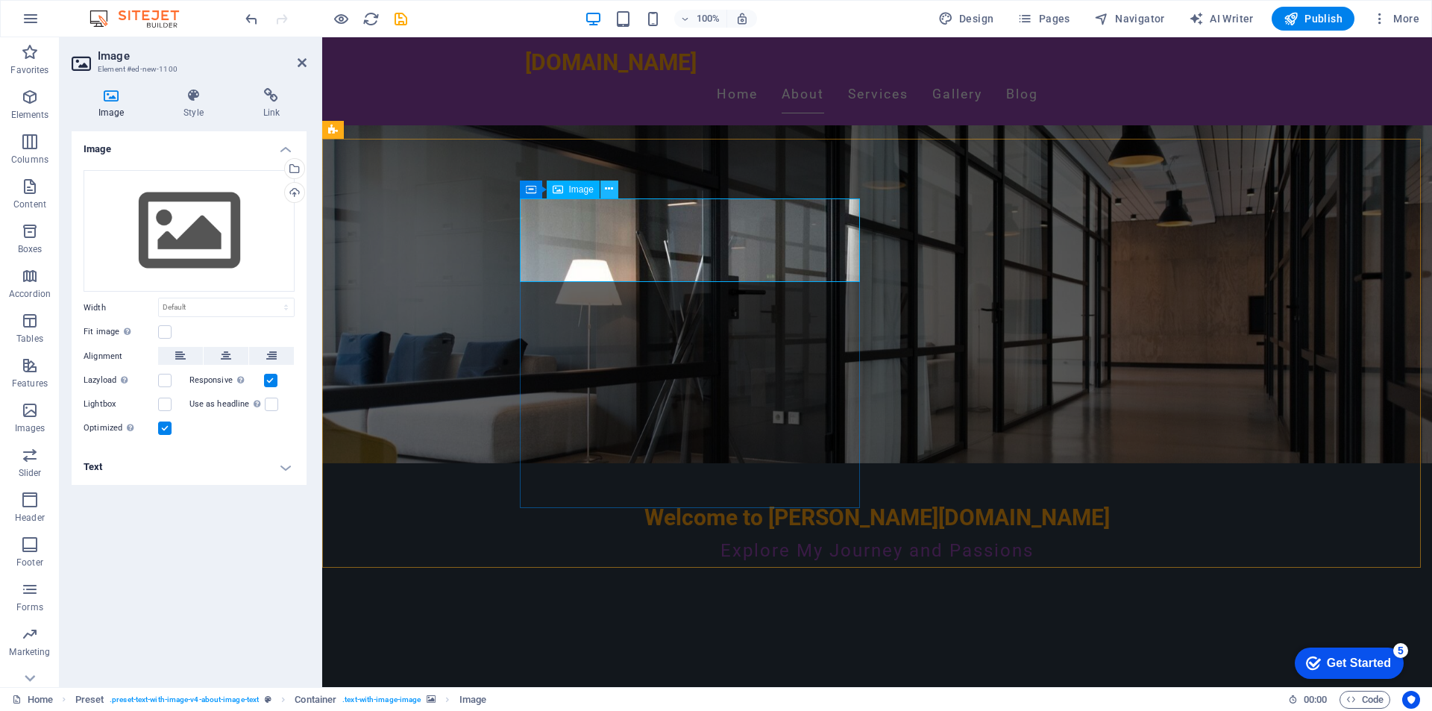
click at [609, 191] on icon at bounding box center [609, 189] width 8 height 16
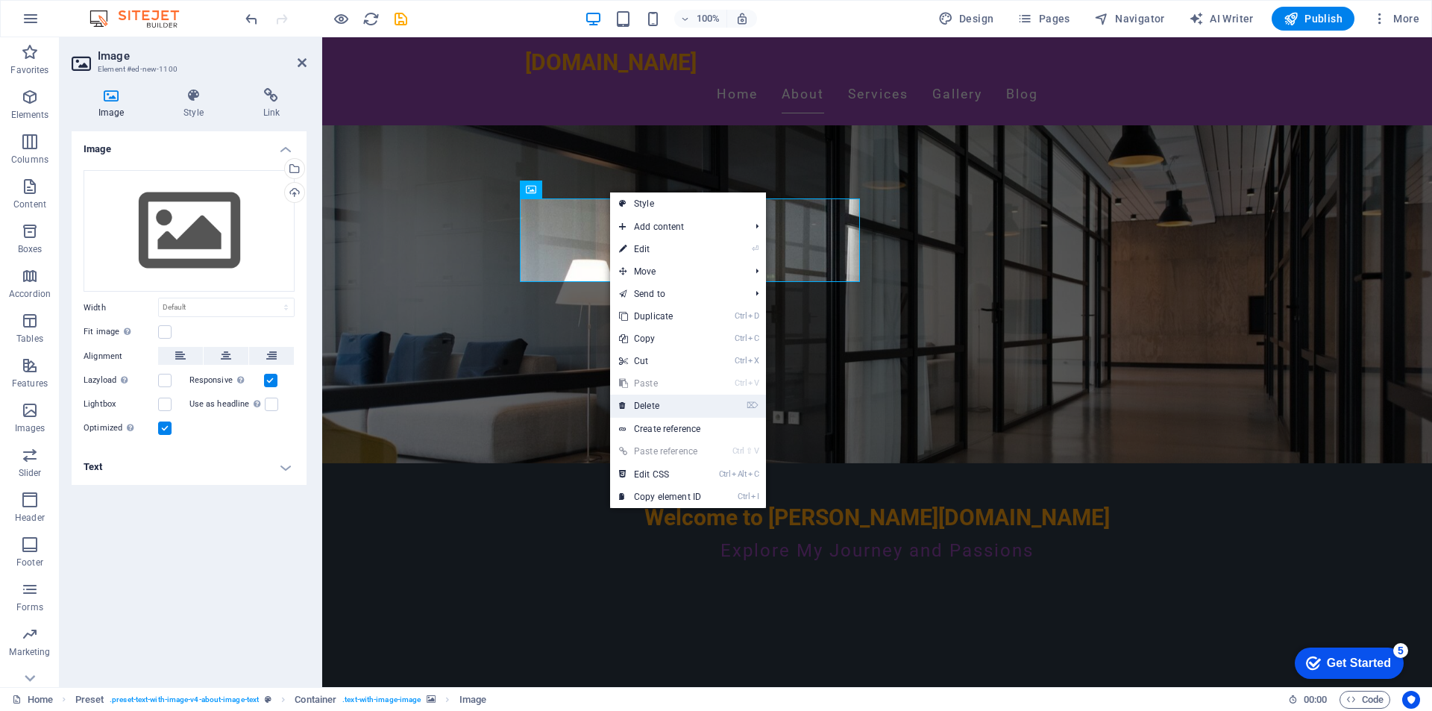
drag, startPoint x: 650, startPoint y: 406, endPoint x: 590, endPoint y: 370, distance: 70.0
click at [650, 406] on link "⌦ Delete" at bounding box center [660, 406] width 100 height 22
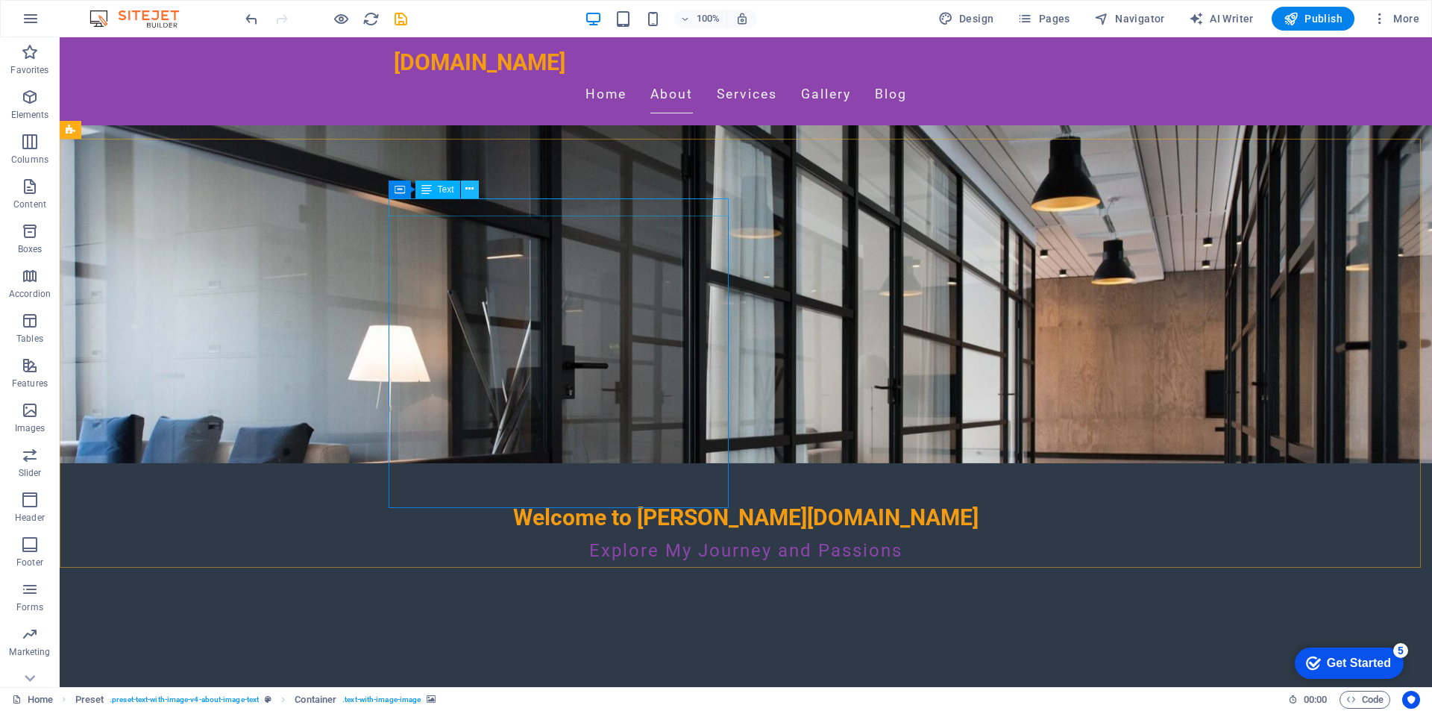
click at [468, 182] on icon at bounding box center [469, 189] width 8 height 16
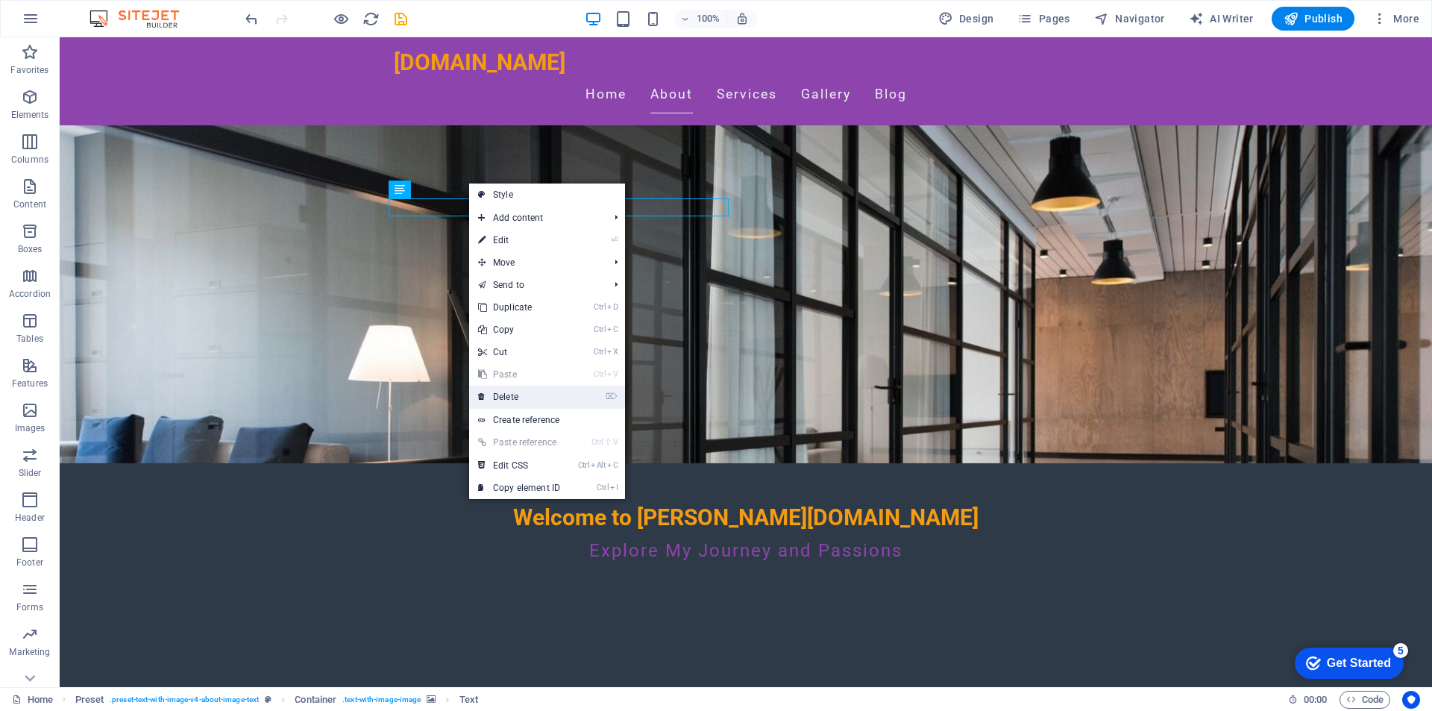
click at [504, 399] on link "⌦ Delete" at bounding box center [519, 397] width 100 height 22
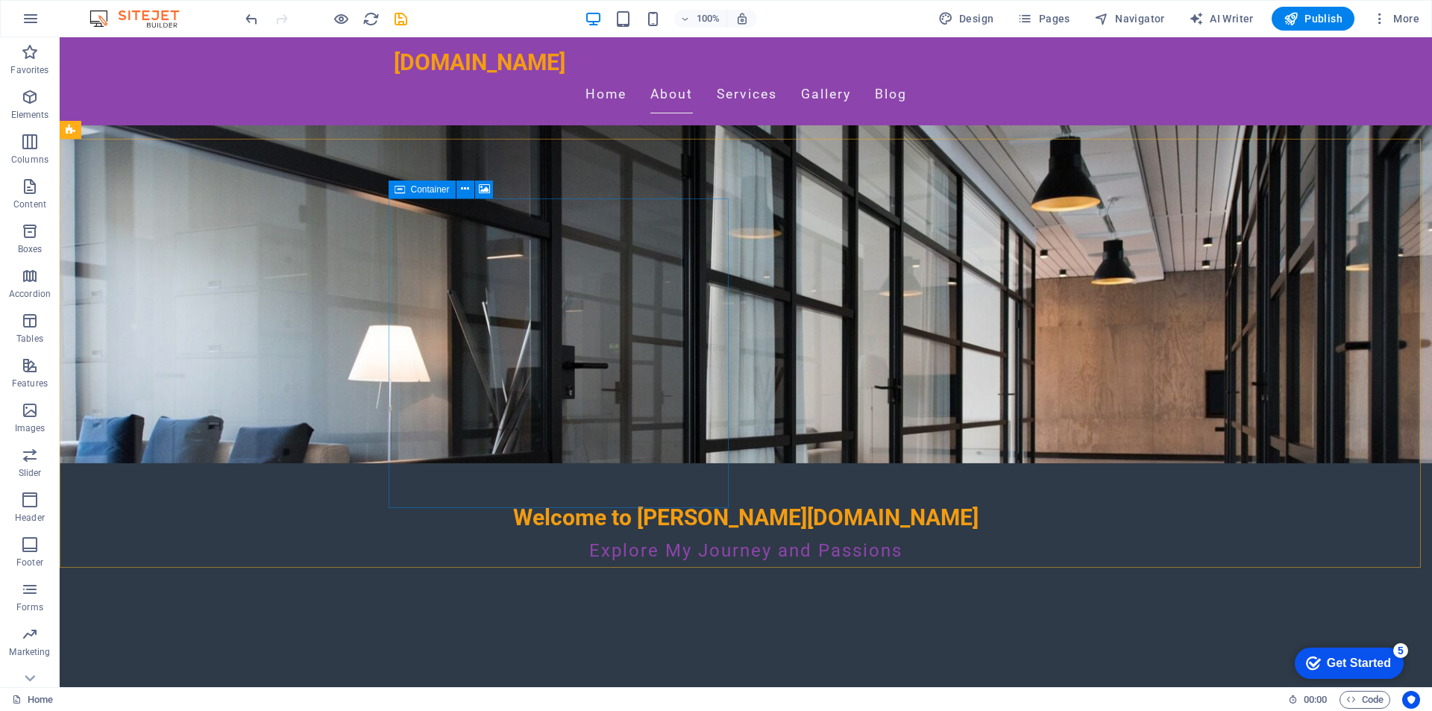
click at [461, 189] on icon at bounding box center [465, 189] width 8 height 16
